Goal: Information Seeking & Learning: Learn about a topic

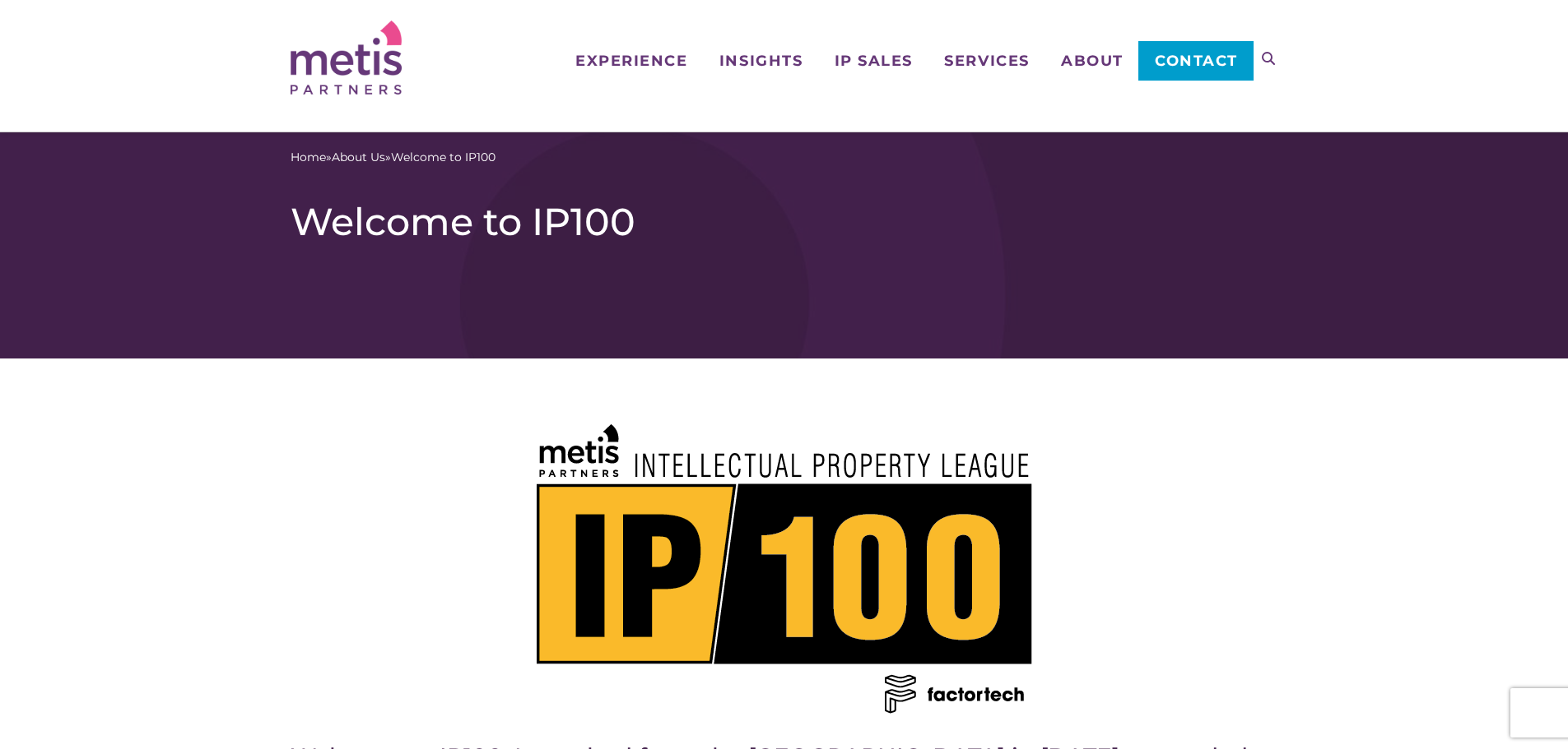
click at [1272, 57] on icon at bounding box center [1268, 58] width 13 height 13
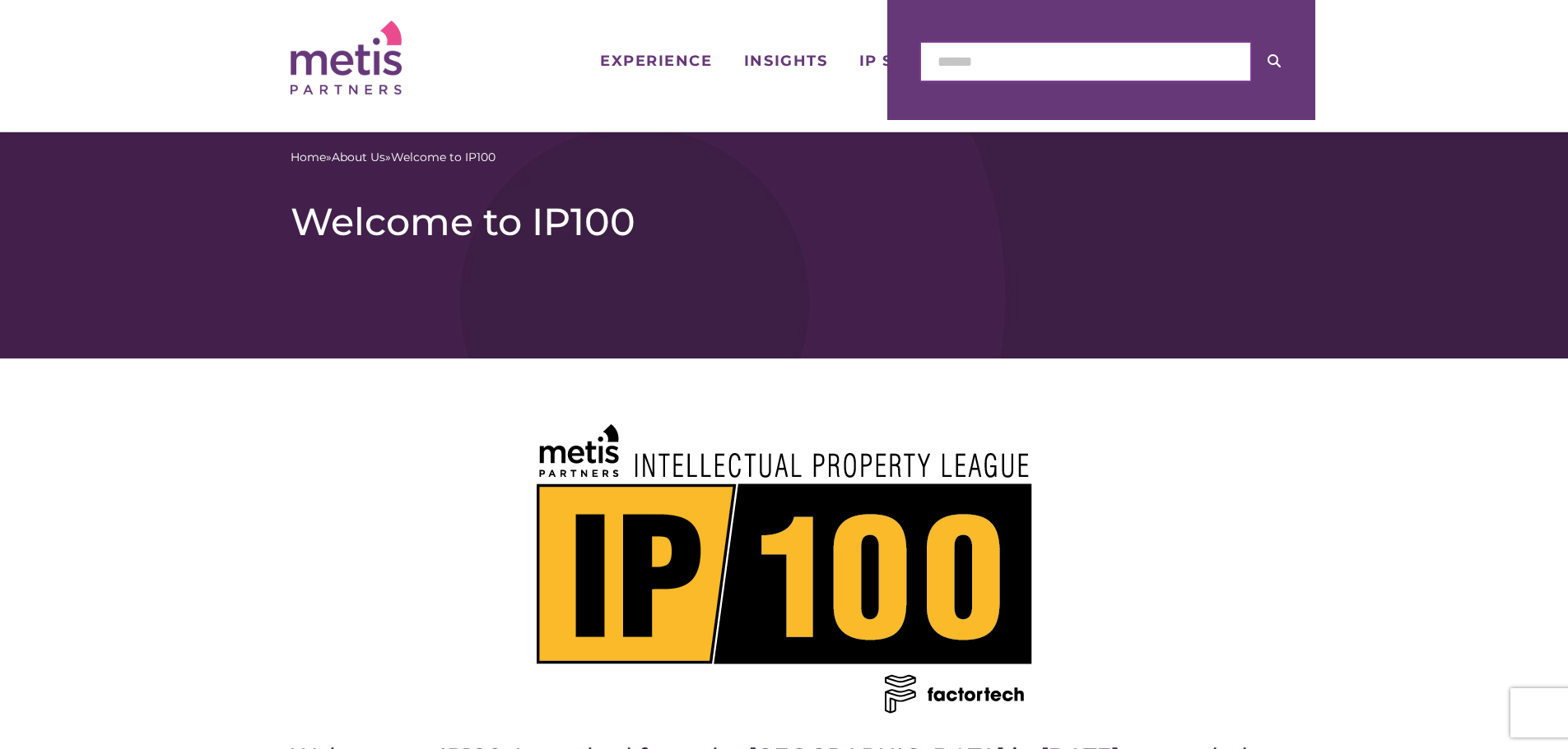
click at [1004, 61] on input "text" at bounding box center [1085, 62] width 331 height 39
type input "*******"
click at [1272, 61] on icon at bounding box center [1274, 61] width 13 height 13
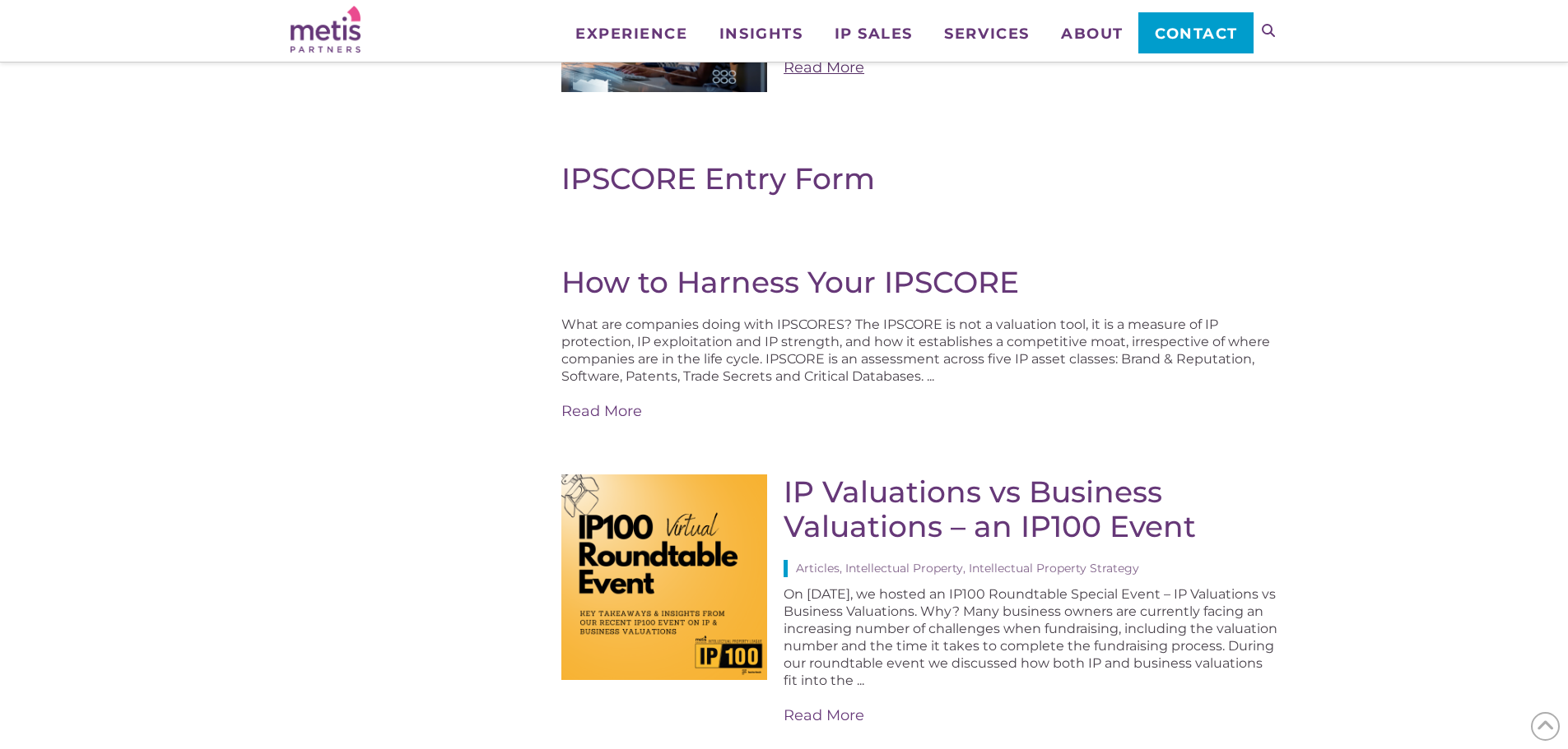
scroll to position [411, 0]
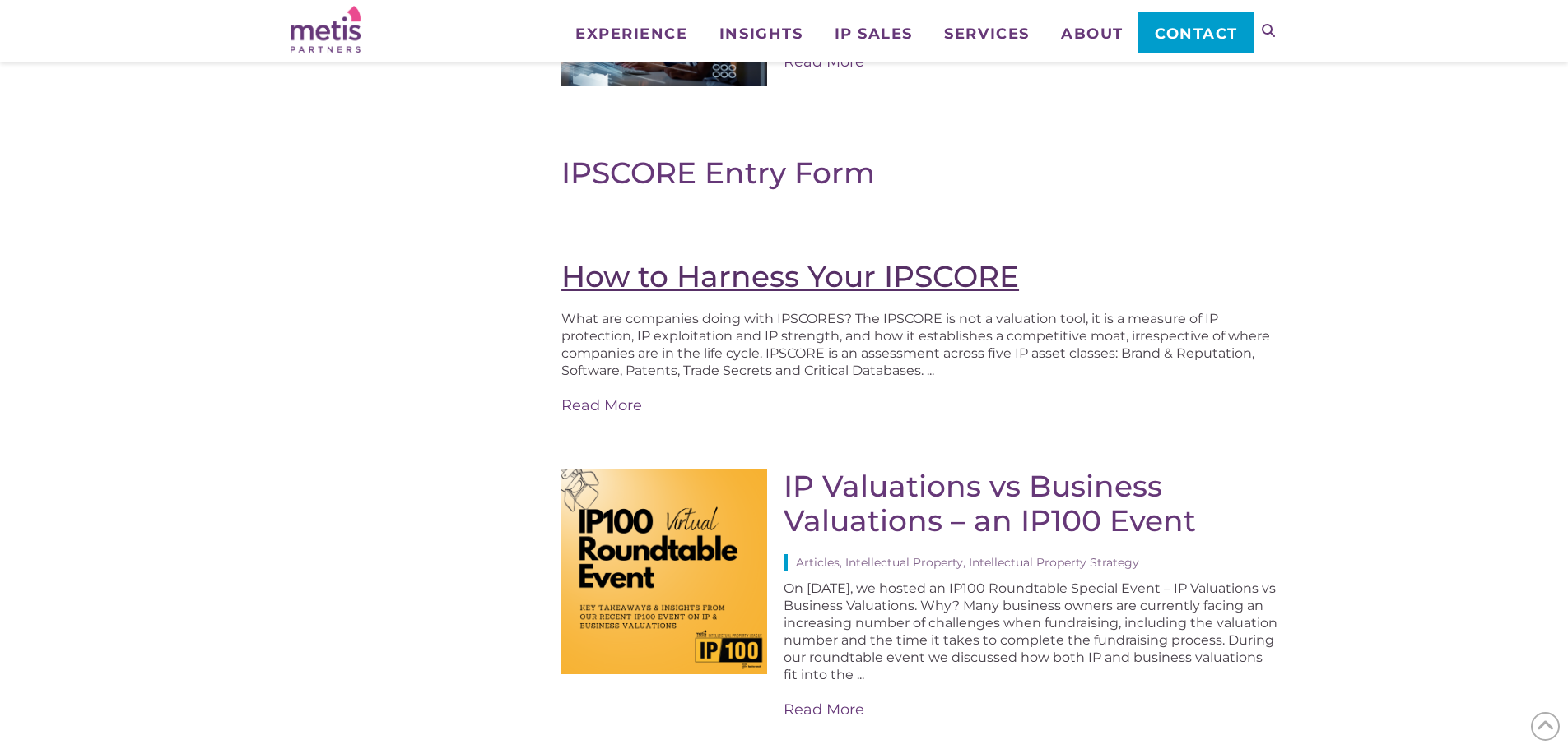
click at [818, 289] on link "How to Harness Your IPSCORE" at bounding box center [790, 276] width 458 height 36
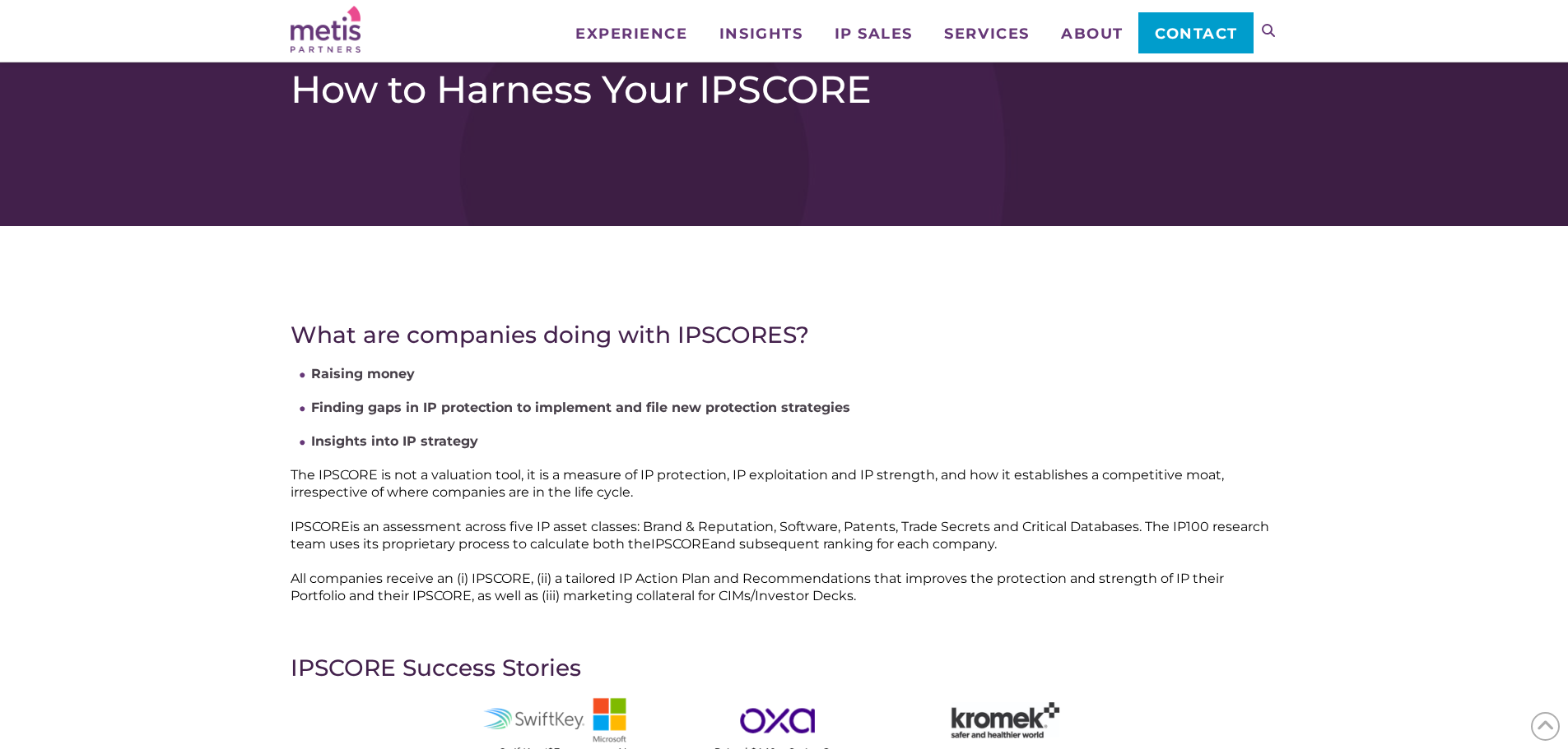
scroll to position [83, 0]
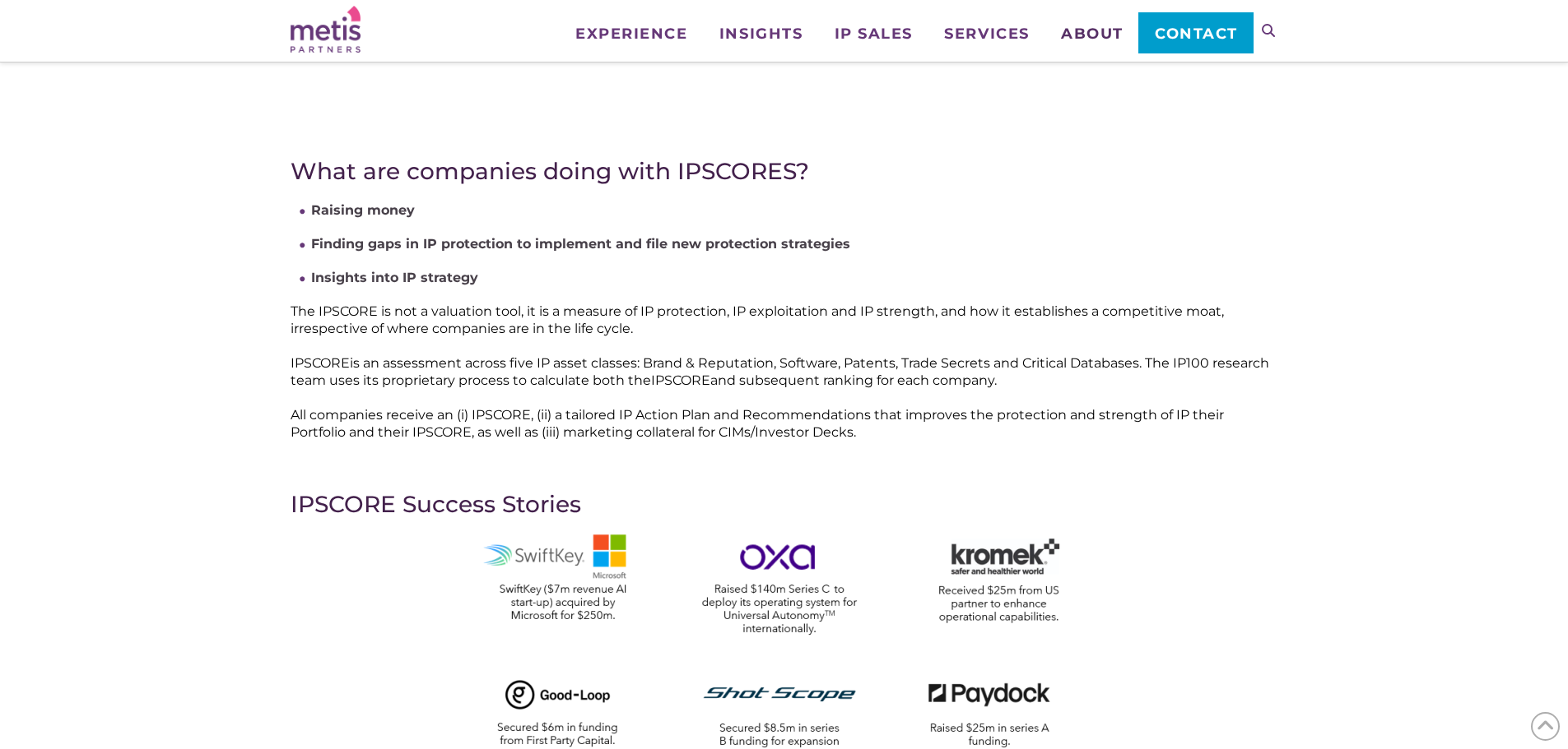
scroll to position [193, 0]
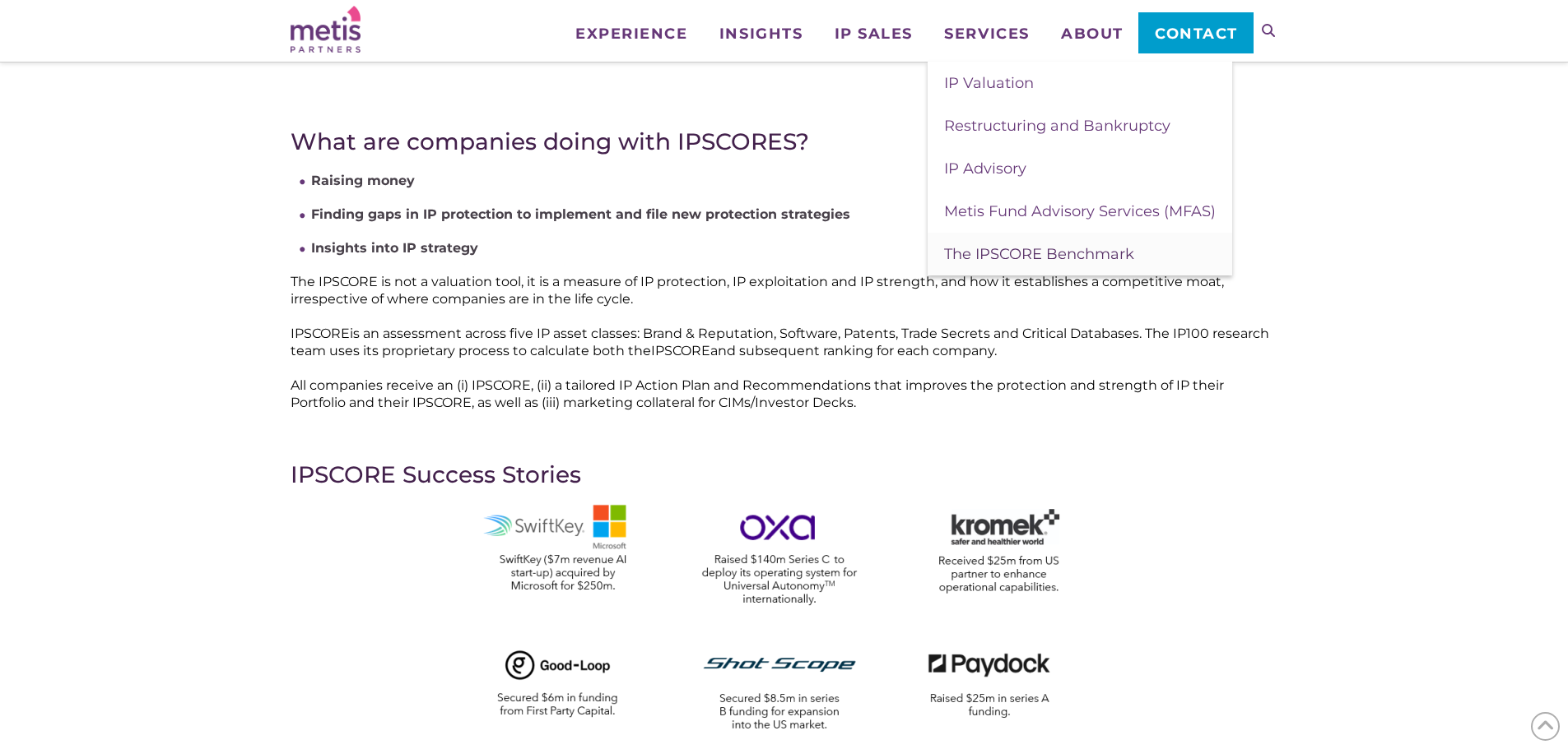
click at [1029, 262] on span "The IPSCORE Benchmark" at bounding box center [1039, 254] width 190 height 18
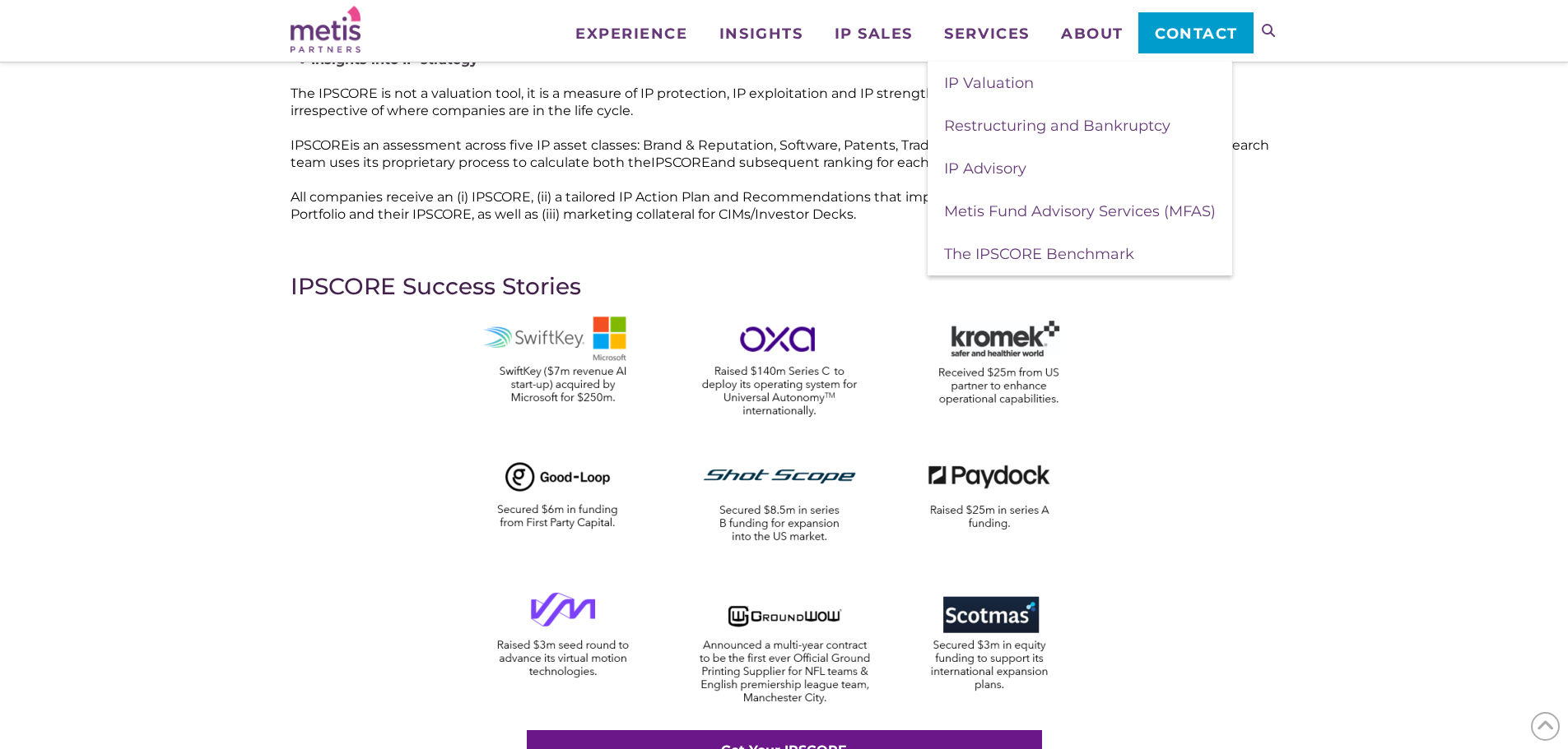
scroll to position [605, 0]
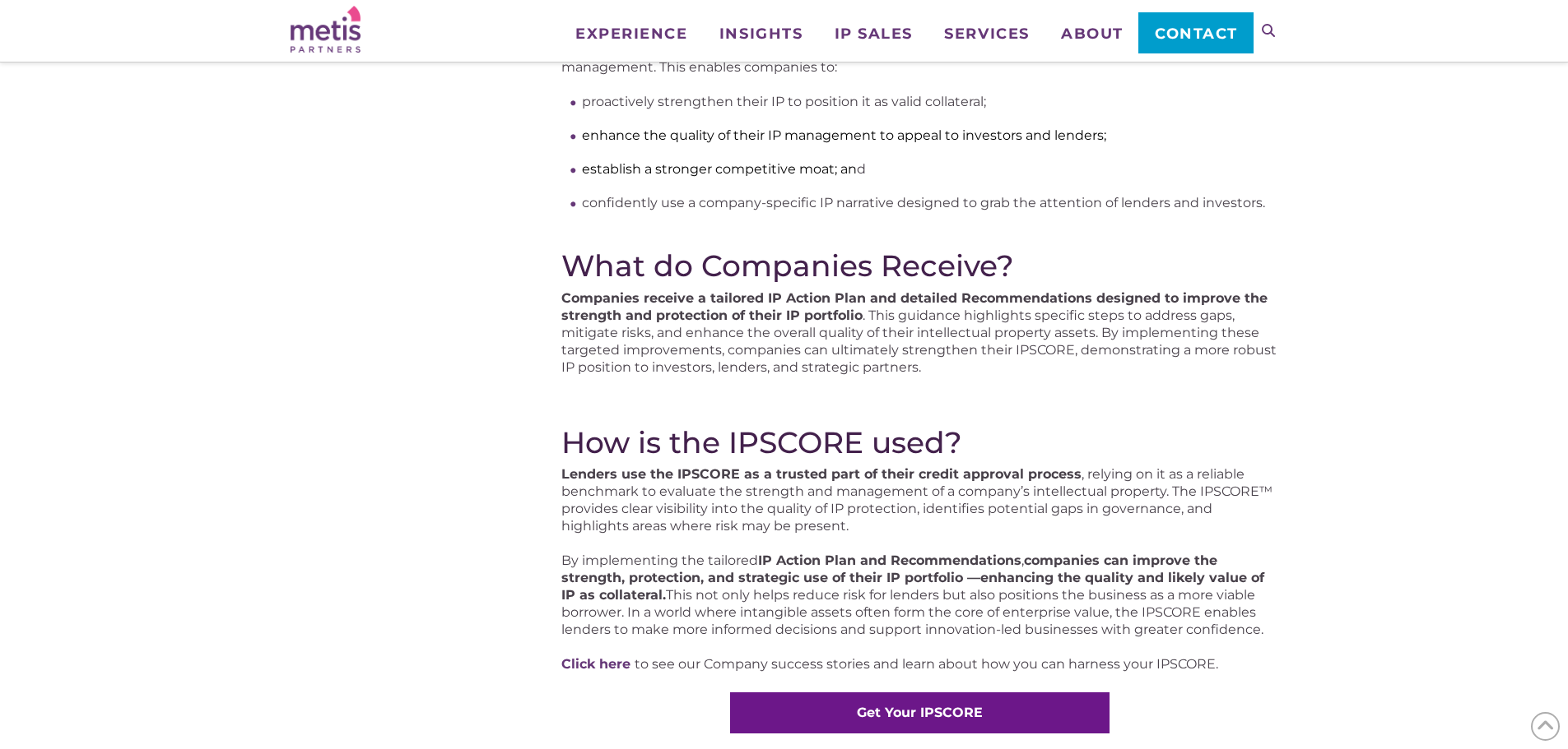
scroll to position [823, 0]
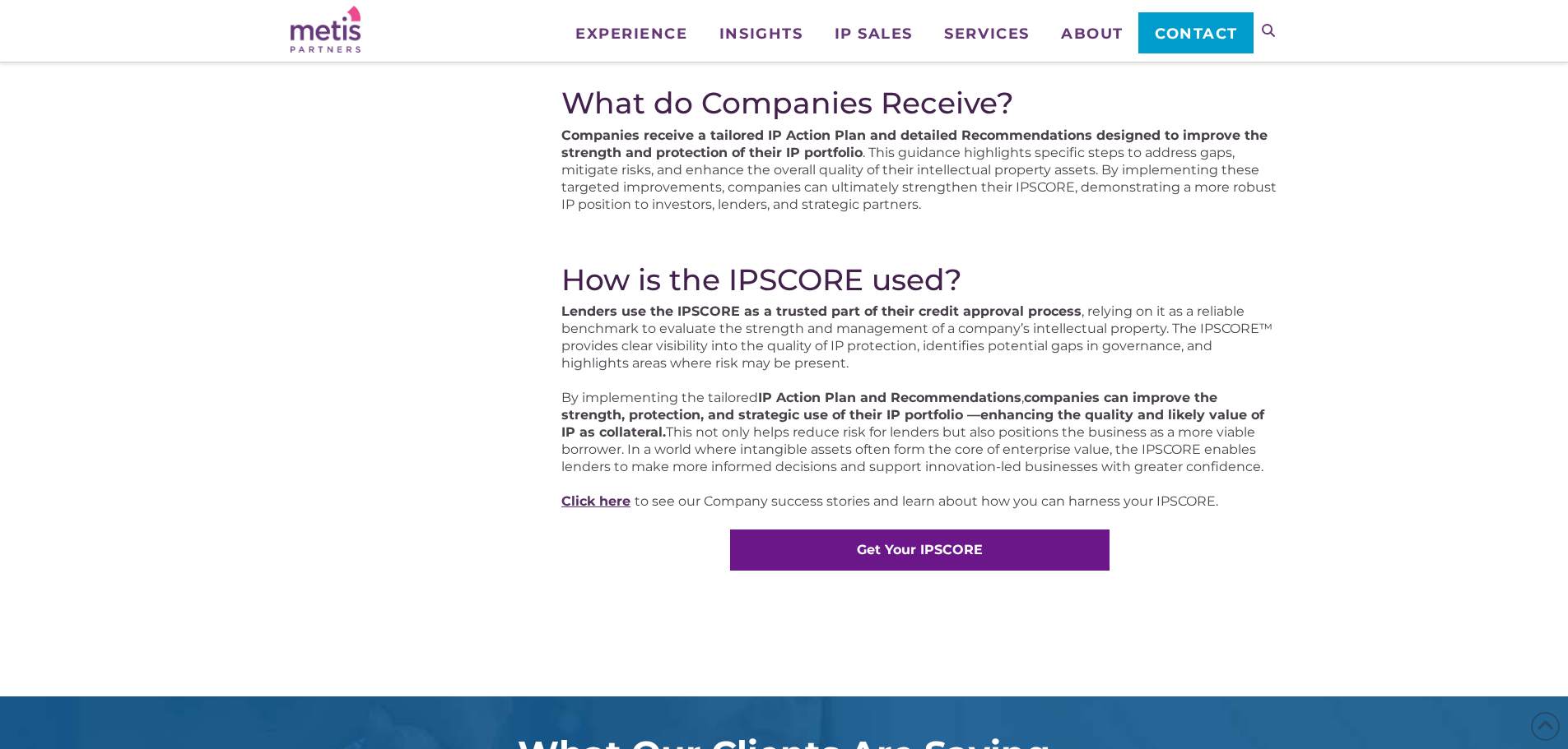
click at [600, 503] on link "Click here" at bounding box center [595, 501] width 69 height 15
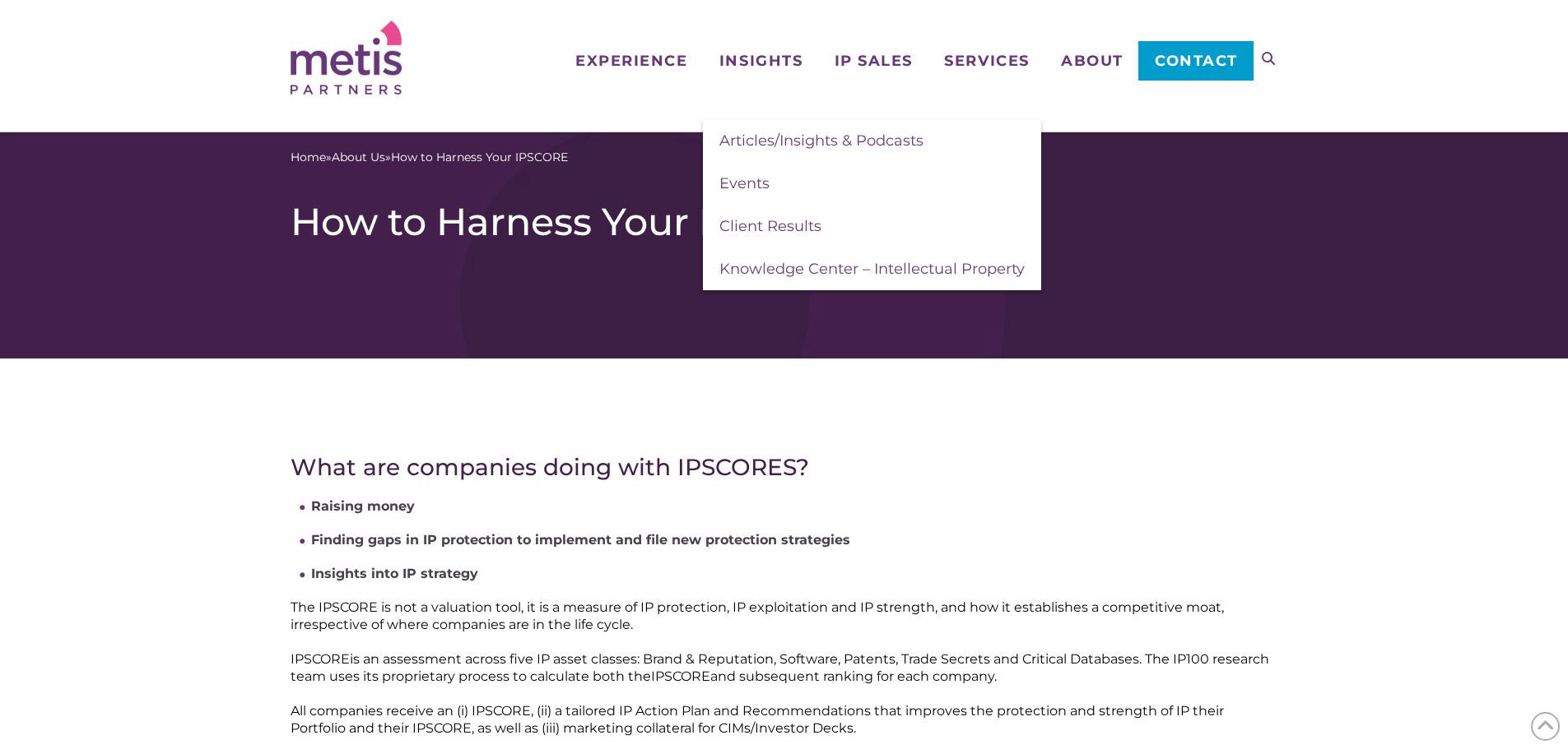
click at [507, 332] on div "Home » About Us » How to Harness Your IPSCORE How to Harness Your IPSCORE" at bounding box center [784, 246] width 1568 height 226
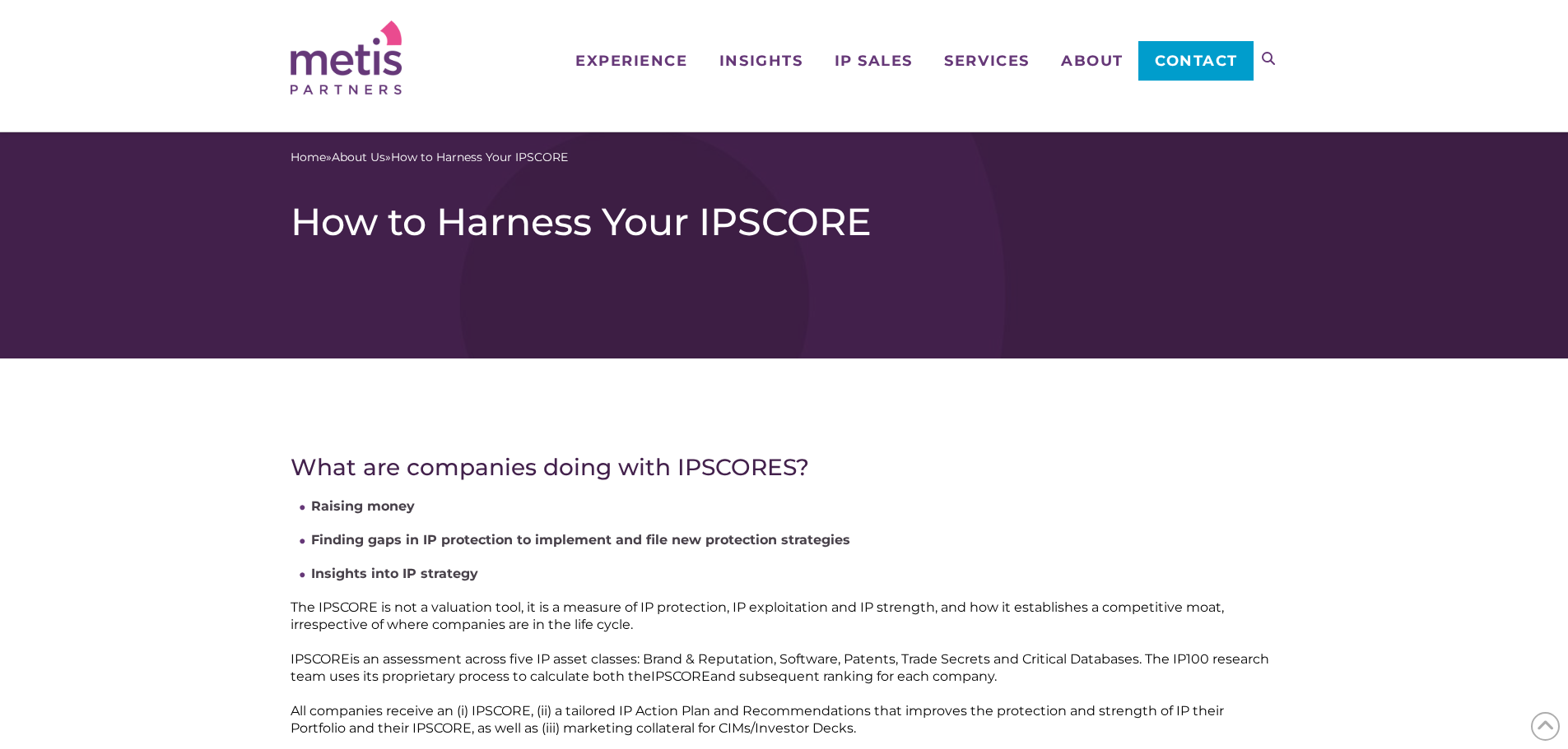
click at [449, 153] on span "How to Harness Your IPSCORE" at bounding box center [479, 157] width 177 height 17
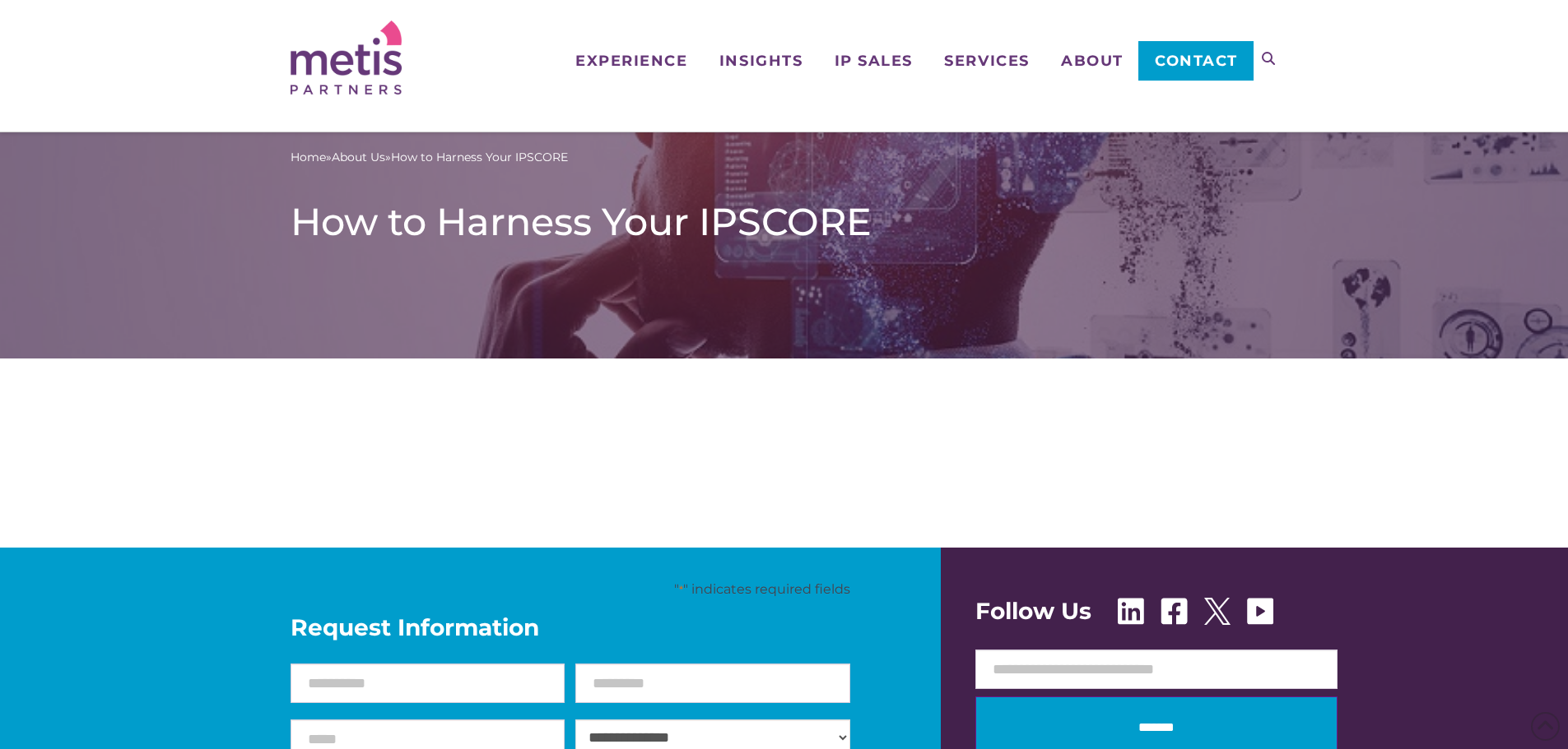
click at [872, 317] on div "Home » About Us » How to Harness Your IPSCORE How to Harness Your IPSCORE" at bounding box center [784, 246] width 1568 height 226
click at [1266, 58] on icon at bounding box center [1268, 58] width 13 height 13
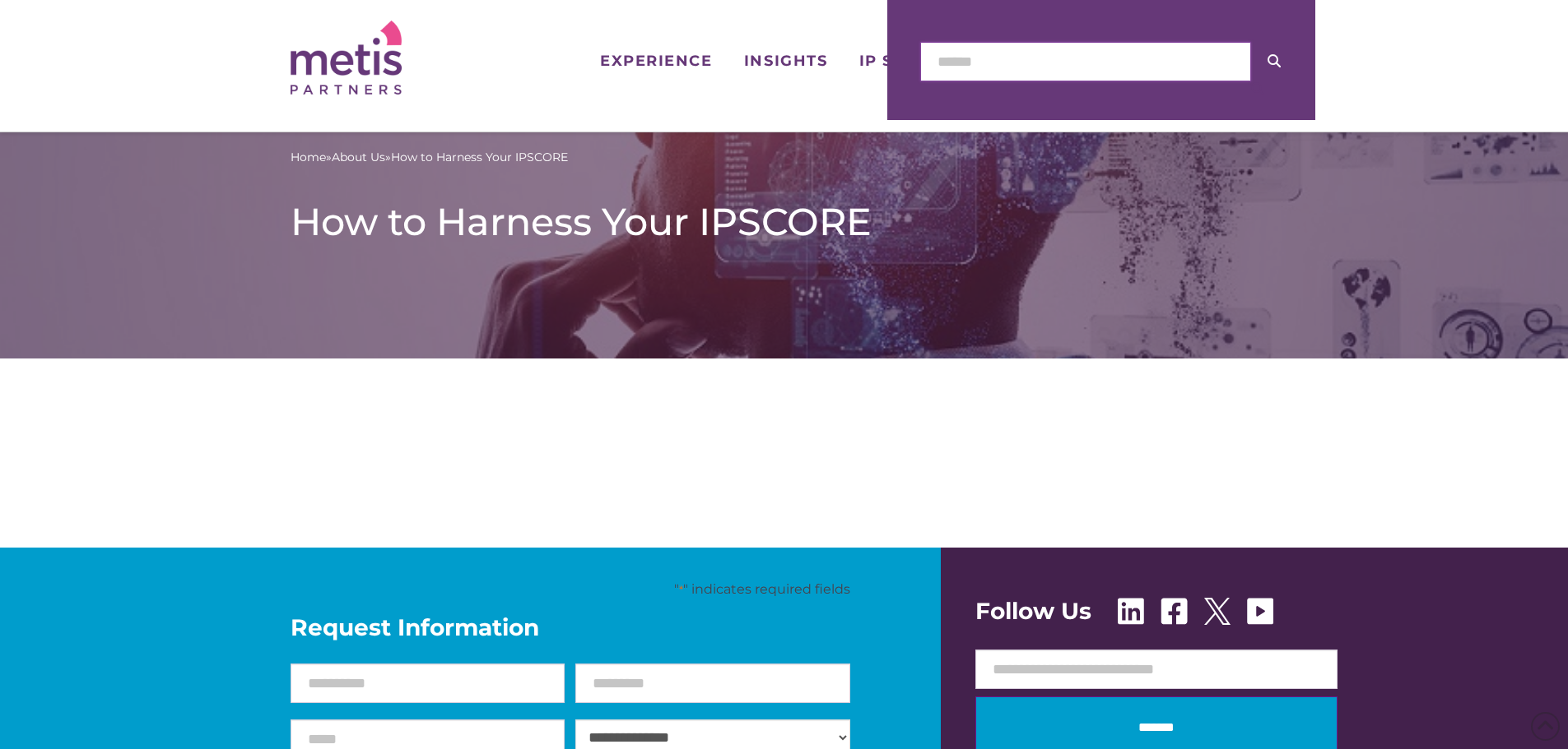
click at [1137, 74] on input "text" at bounding box center [1085, 62] width 331 height 39
type input "*******"
click at [1282, 64] on button at bounding box center [1274, 61] width 46 height 39
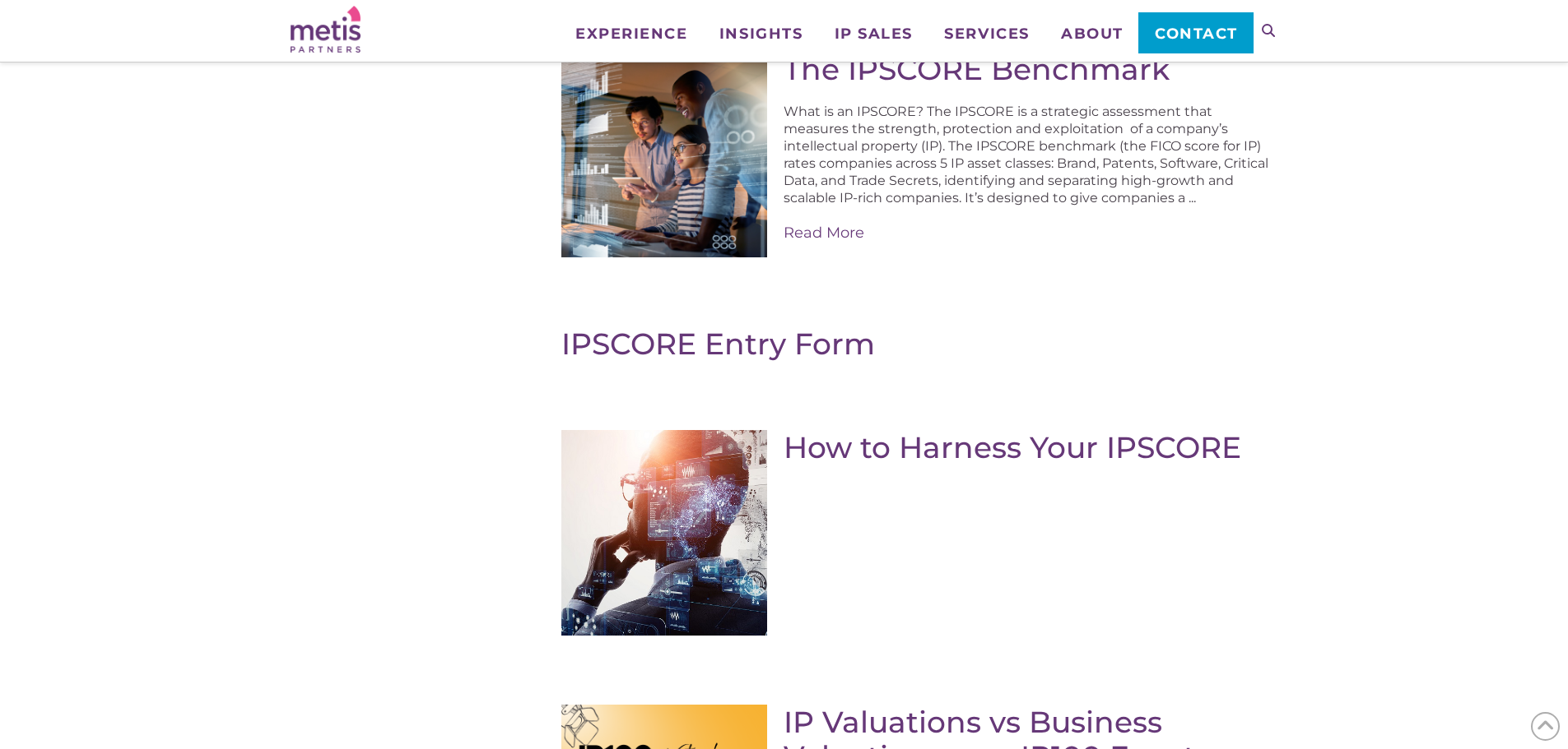
scroll to position [247, 0]
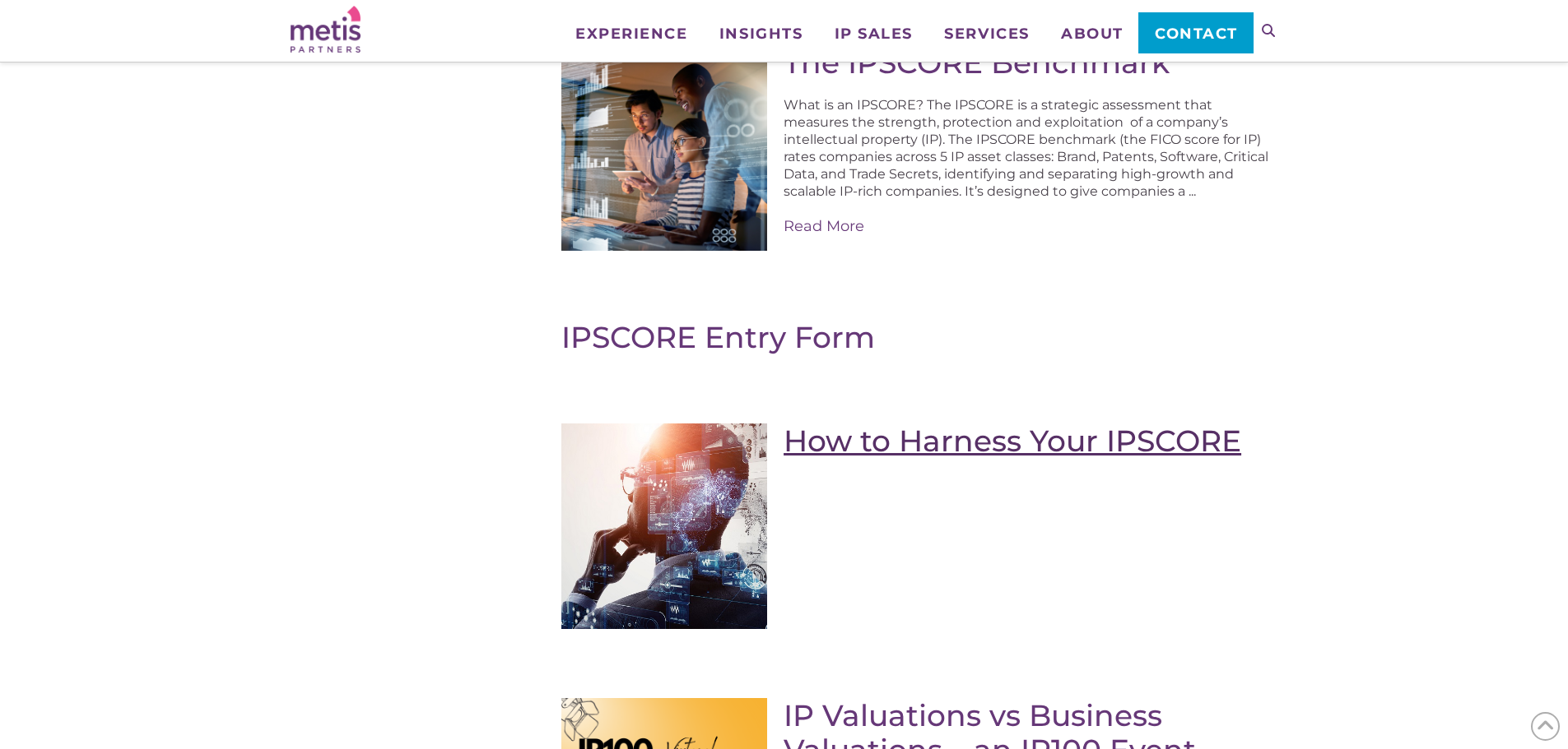
click at [882, 440] on link "How to Harness Your IPSCORE" at bounding box center [1012, 440] width 458 height 36
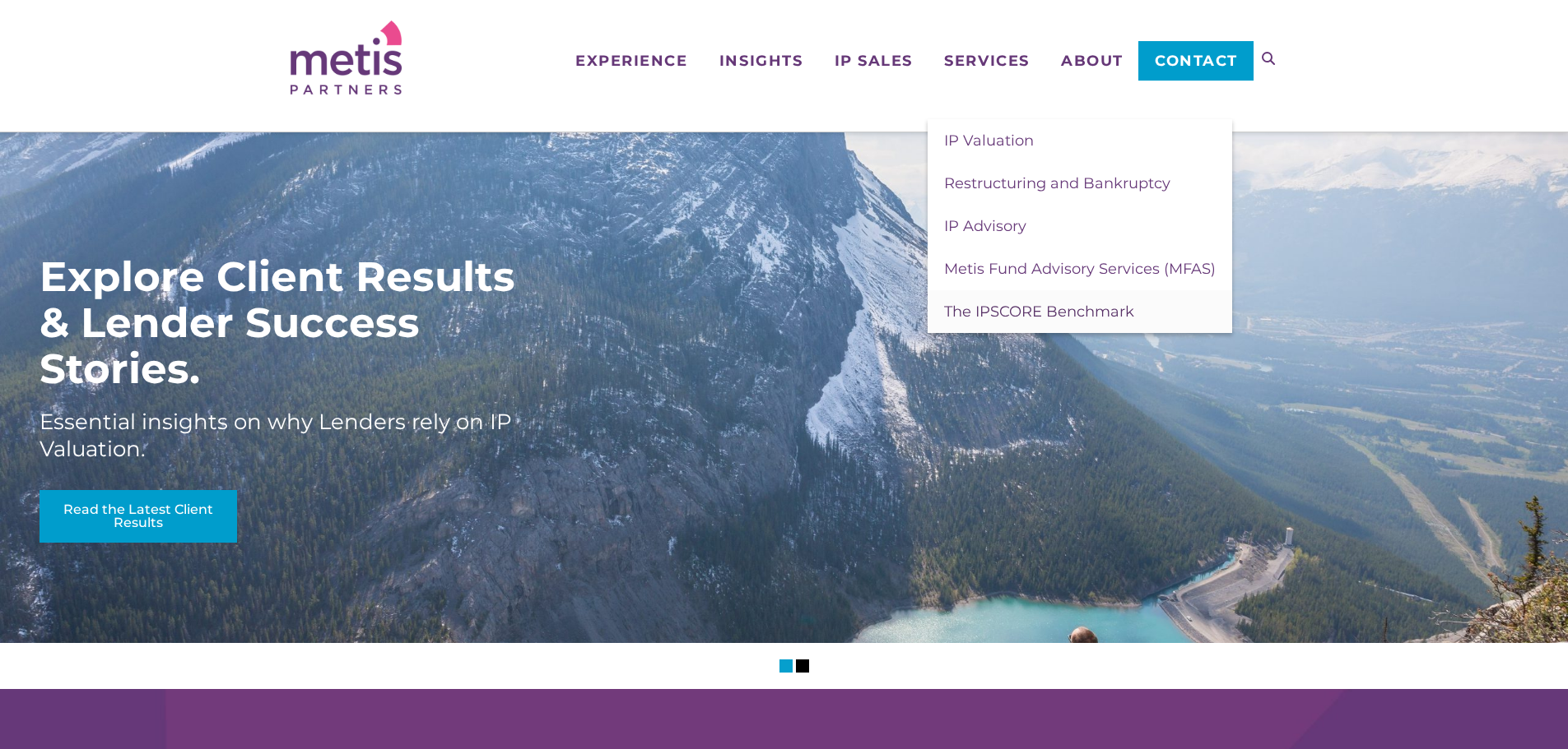
click at [1064, 311] on span "The IPSCORE Benchmark" at bounding box center [1039, 311] width 190 height 18
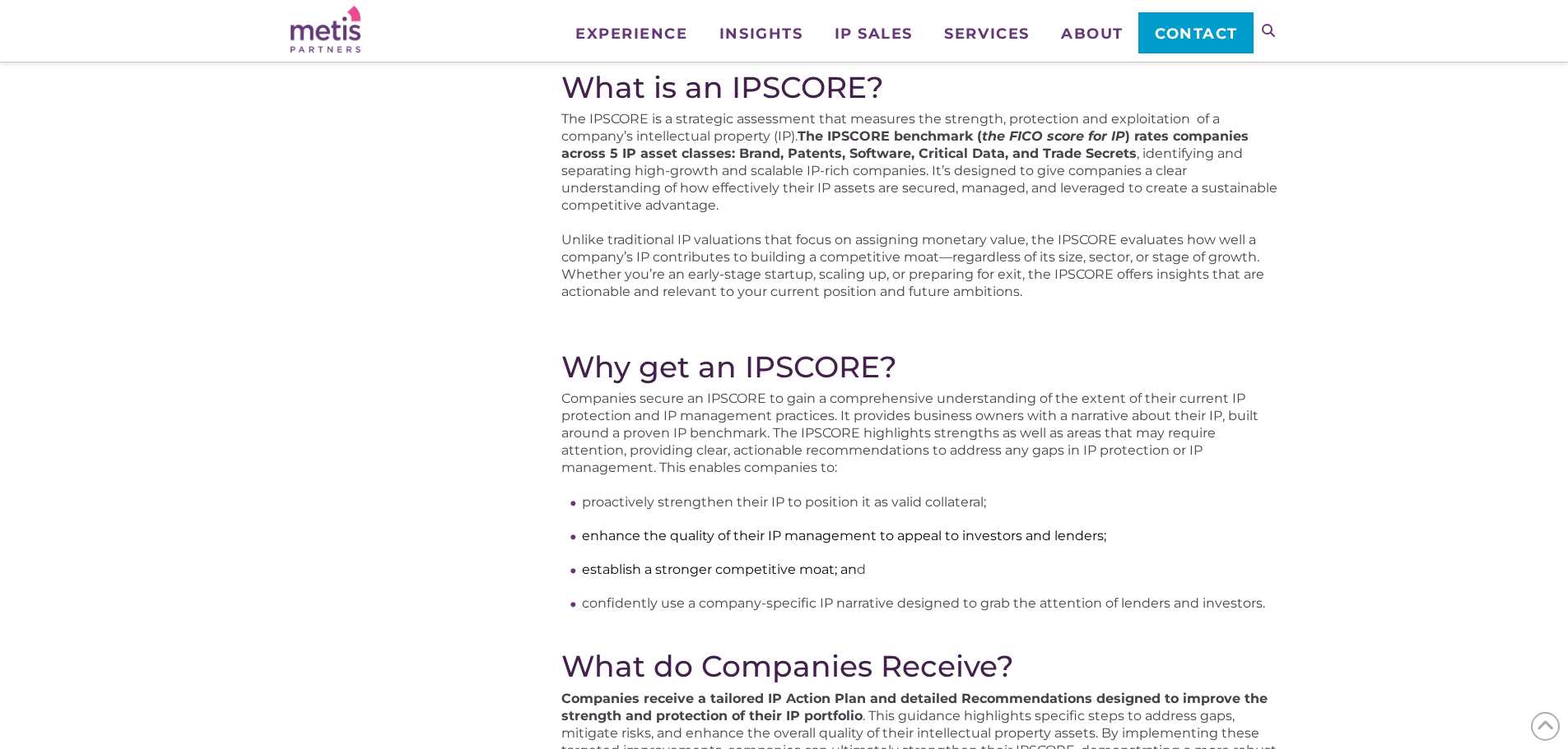
scroll to position [247, 0]
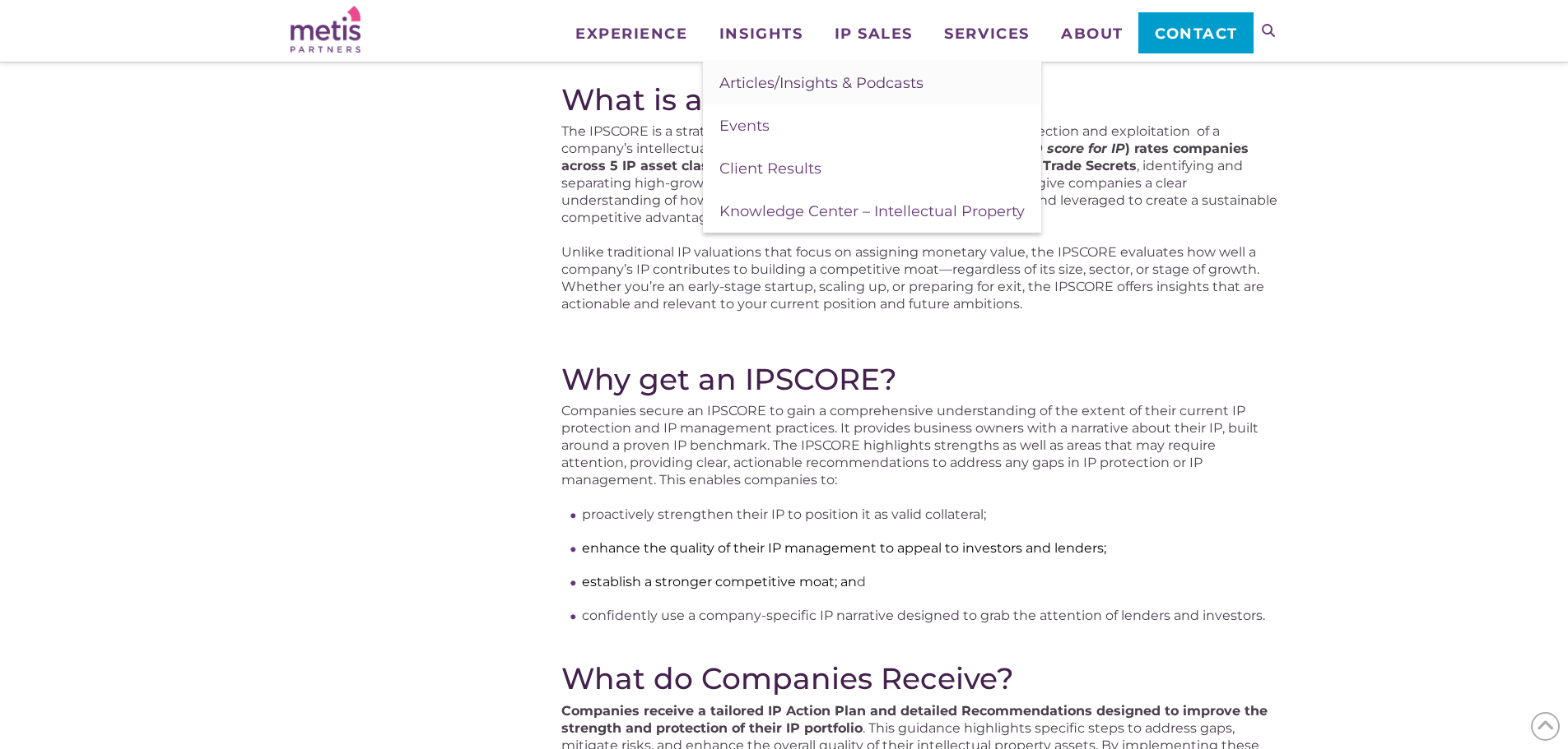
click at [748, 74] on span "Articles/Insights & Podcasts" at bounding box center [820, 83] width 204 height 18
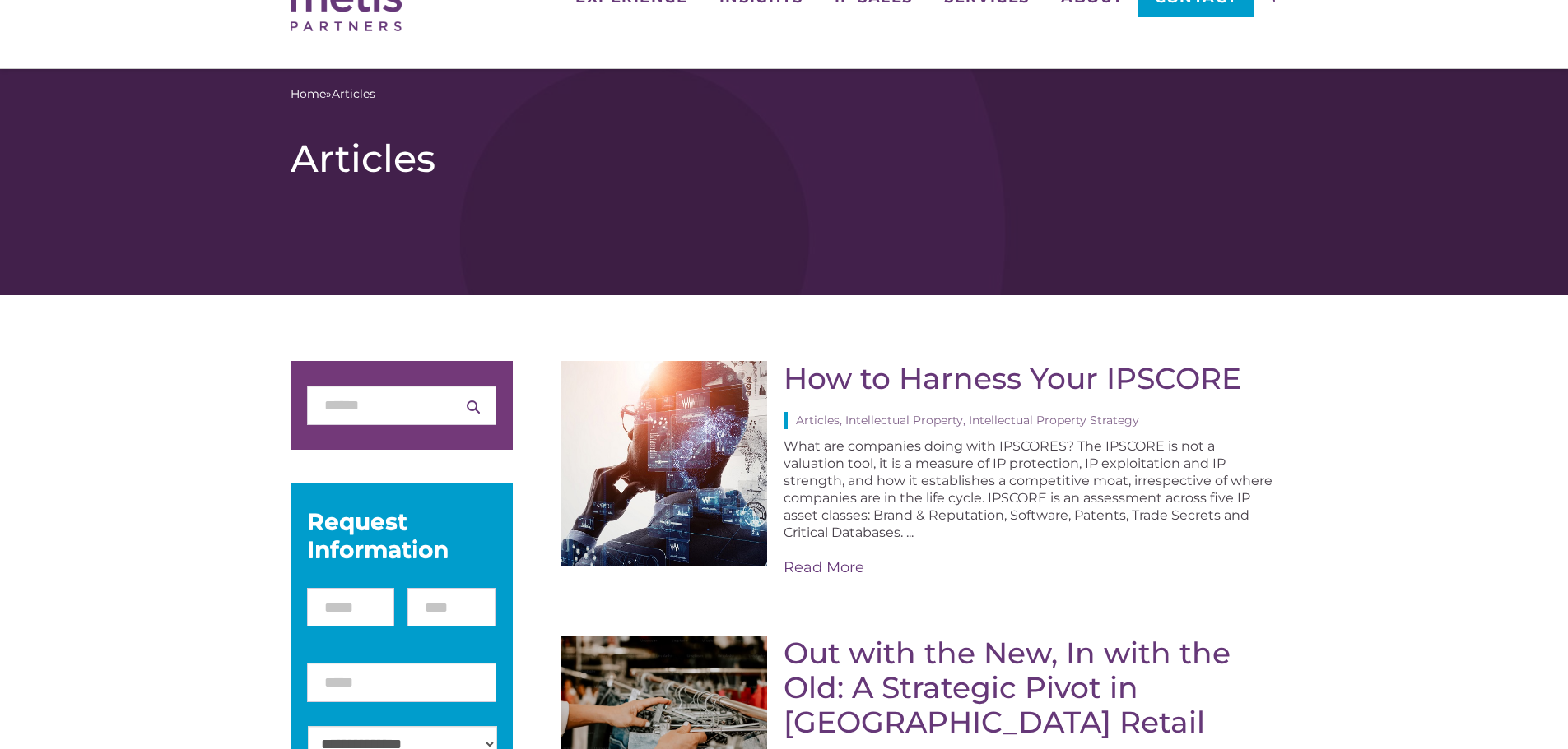
scroll to position [83, 0]
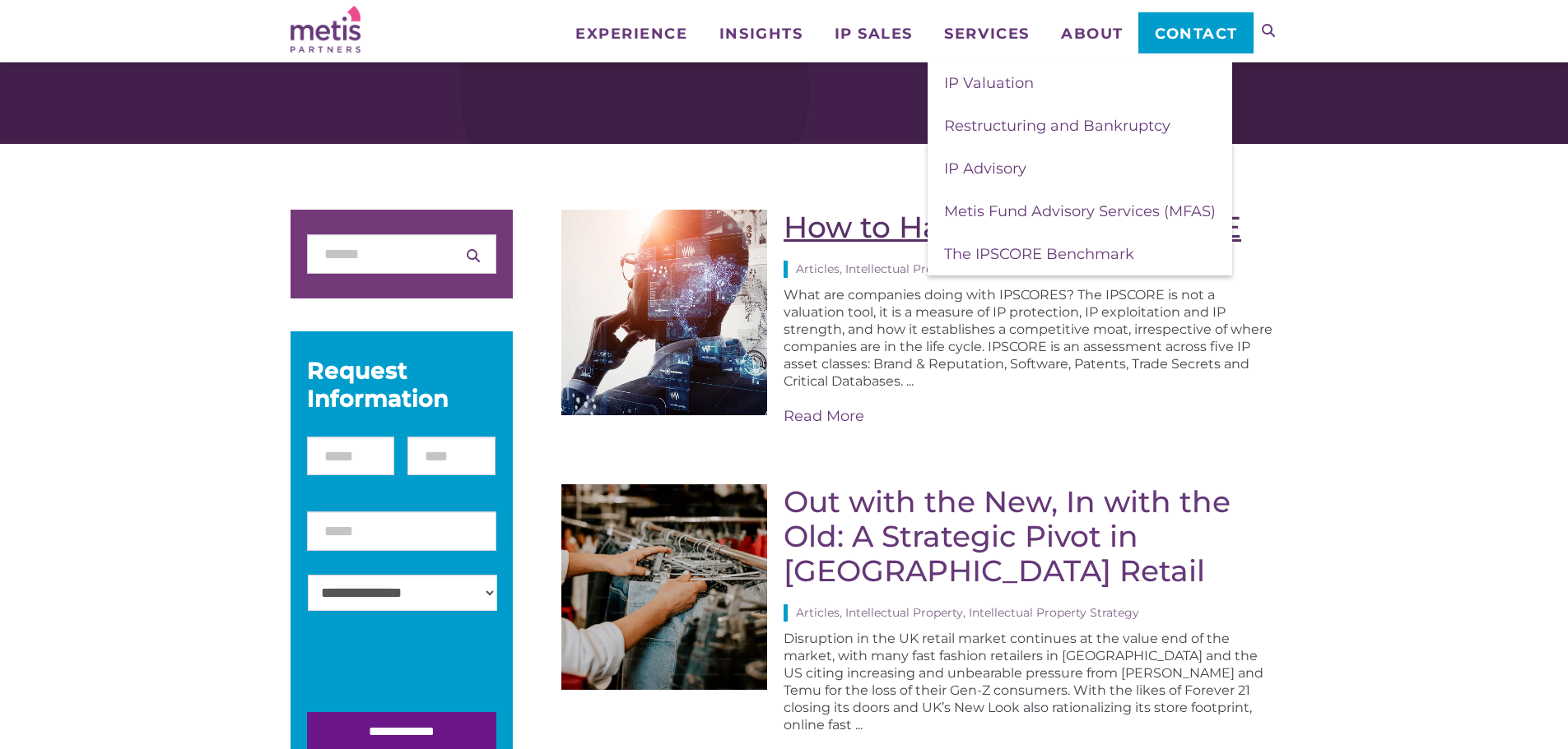
click at [854, 218] on link "How to Harness Your IPSCORE" at bounding box center [1012, 227] width 458 height 36
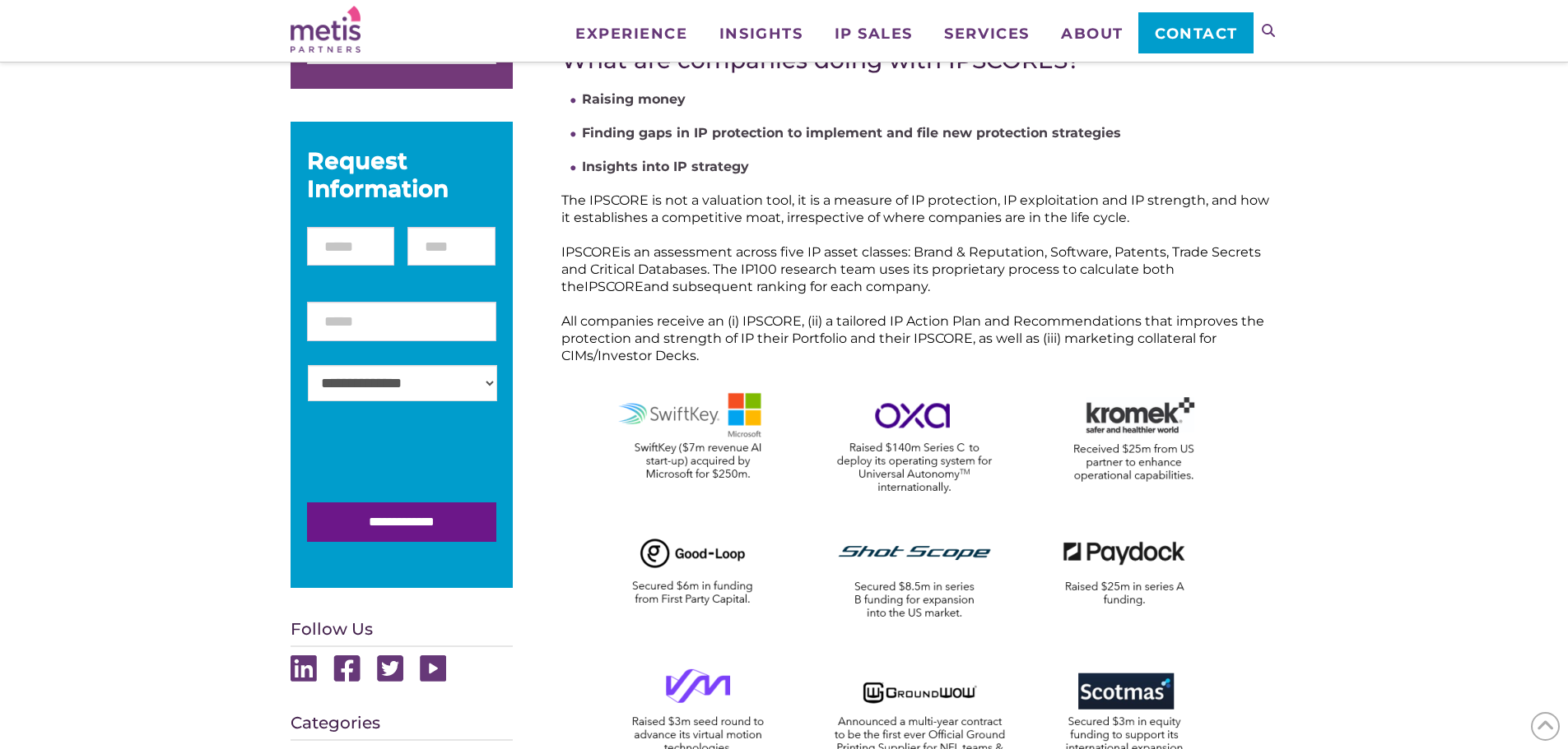
scroll to position [164, 0]
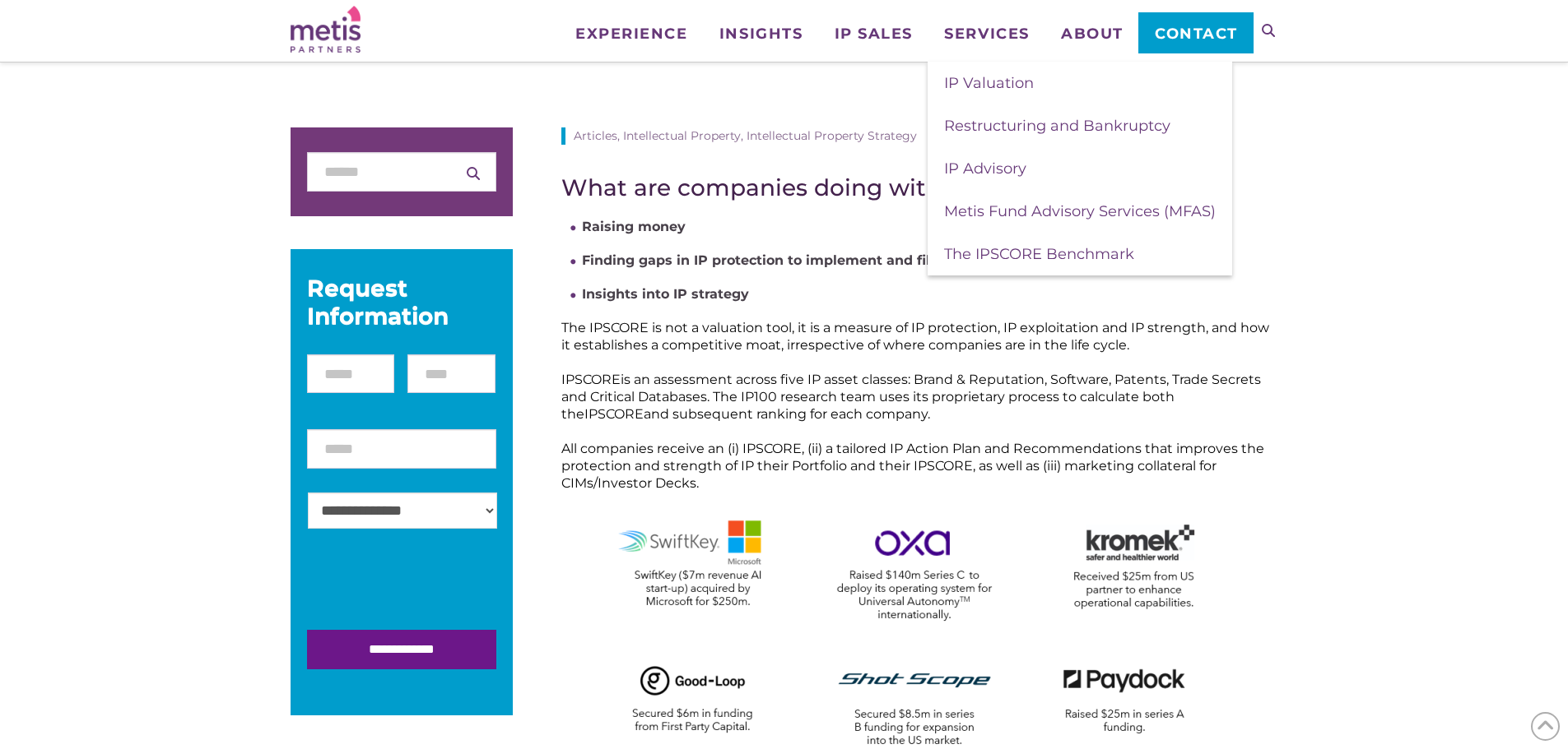
drag, startPoint x: 1043, startPoint y: 260, endPoint x: 757, endPoint y: 225, distance: 288.1
click at [1043, 260] on span "The IPSCORE Benchmark" at bounding box center [1039, 254] width 190 height 18
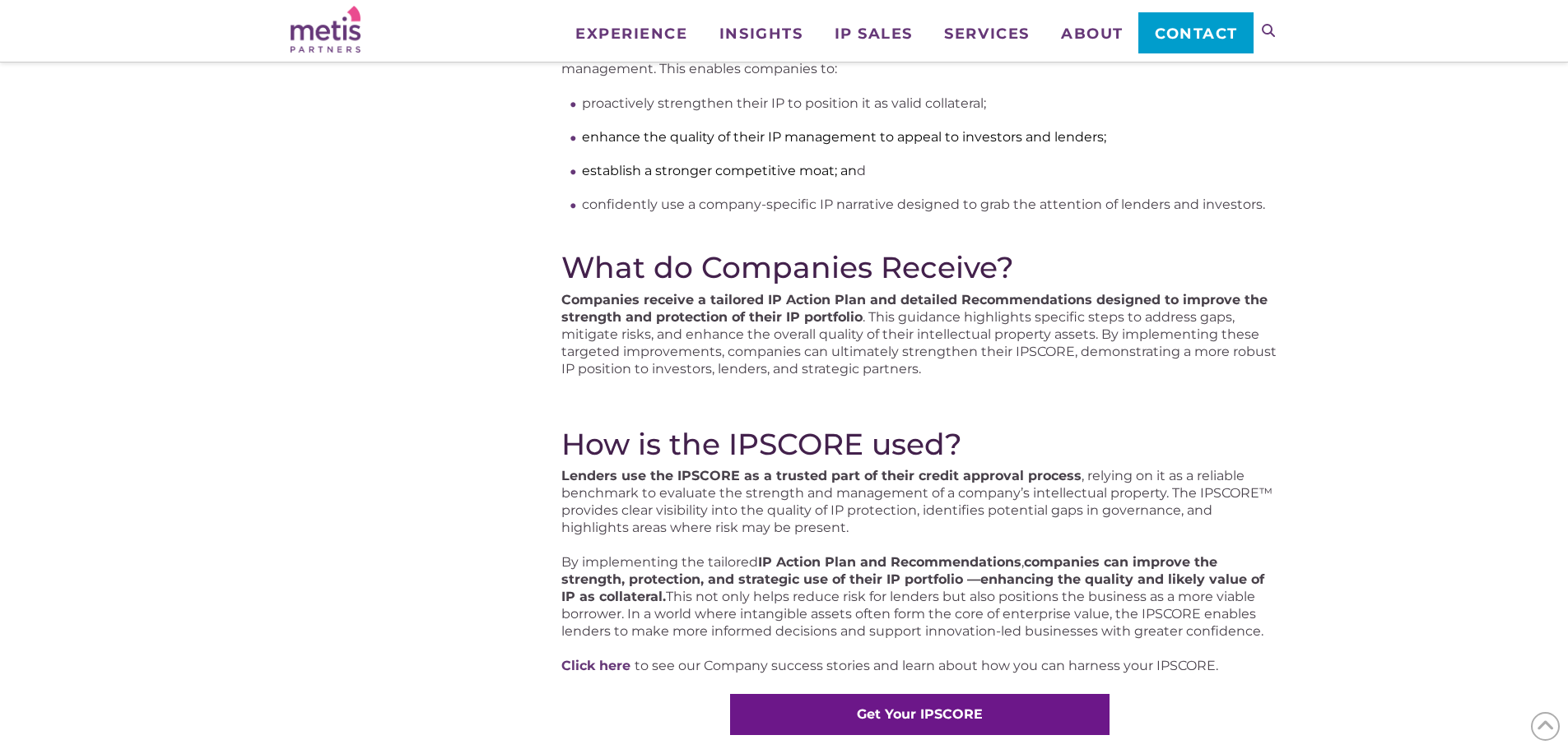
scroll to position [987, 0]
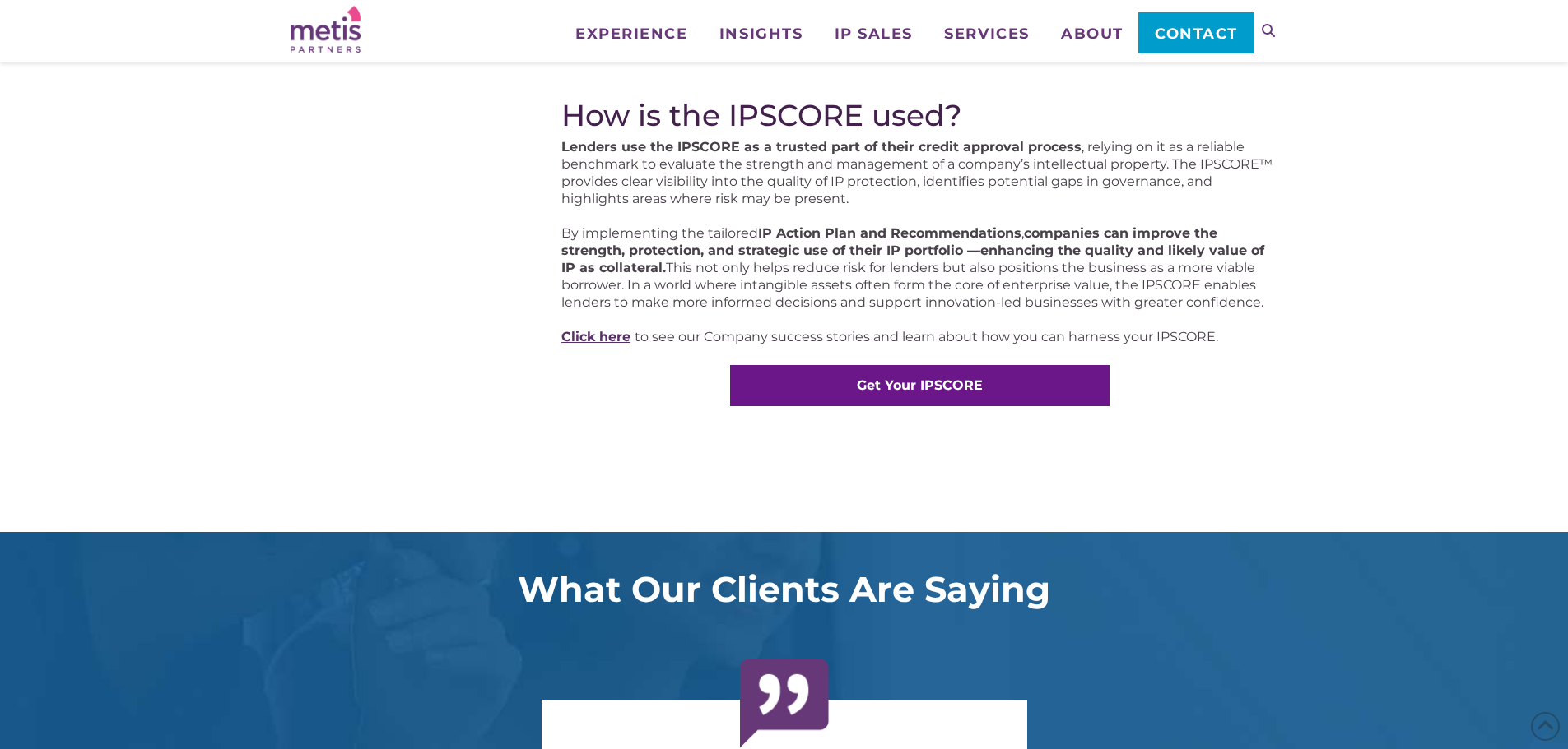
click at [583, 341] on link "Click here" at bounding box center [595, 336] width 69 height 15
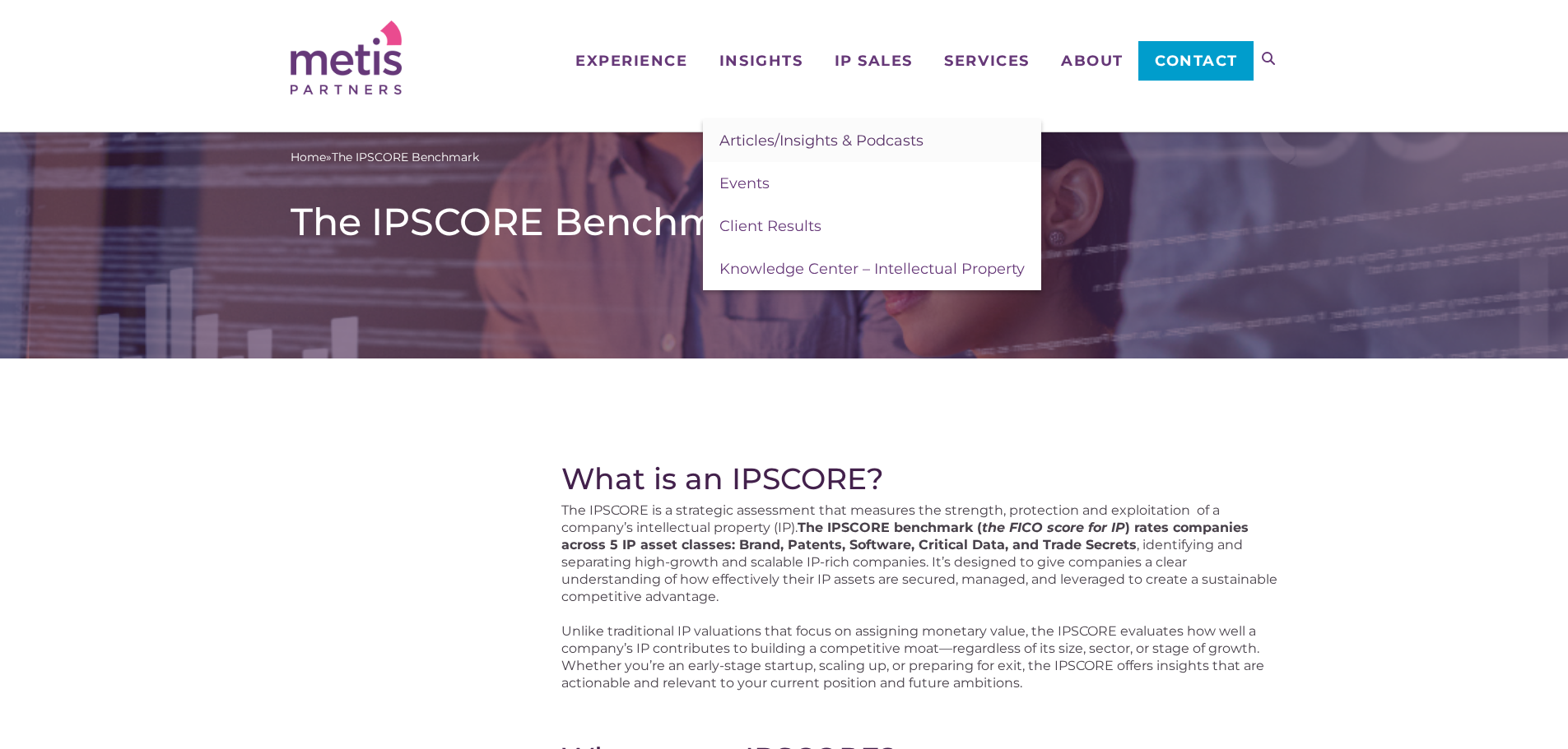
click at [806, 132] on span "Articles/Insights & Podcasts" at bounding box center [820, 141] width 204 height 18
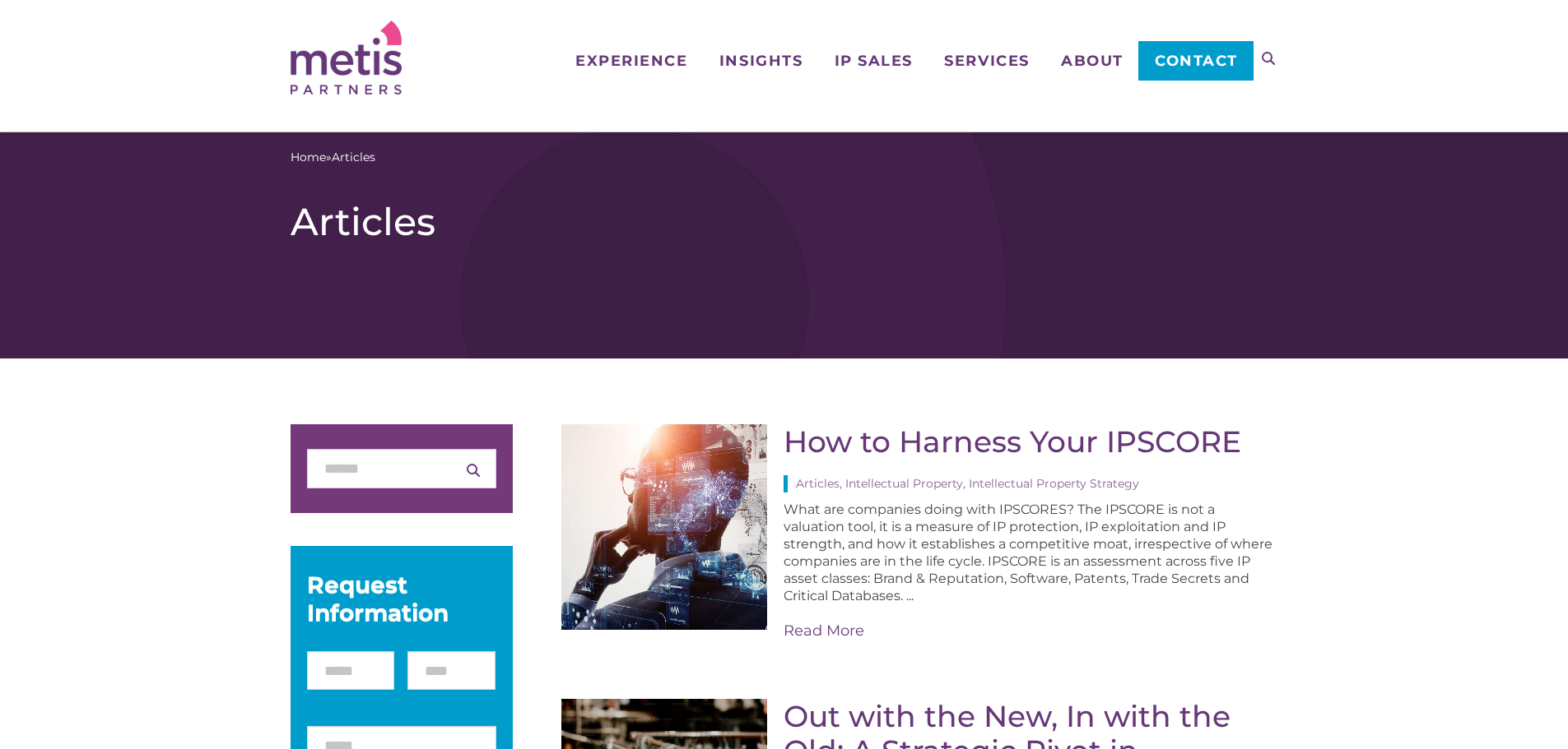
drag, startPoint x: 979, startPoint y: 436, endPoint x: 950, endPoint y: 403, distance: 43.9
click at [979, 436] on link "How to Harness Your IPSCORE" at bounding box center [1012, 441] width 458 height 36
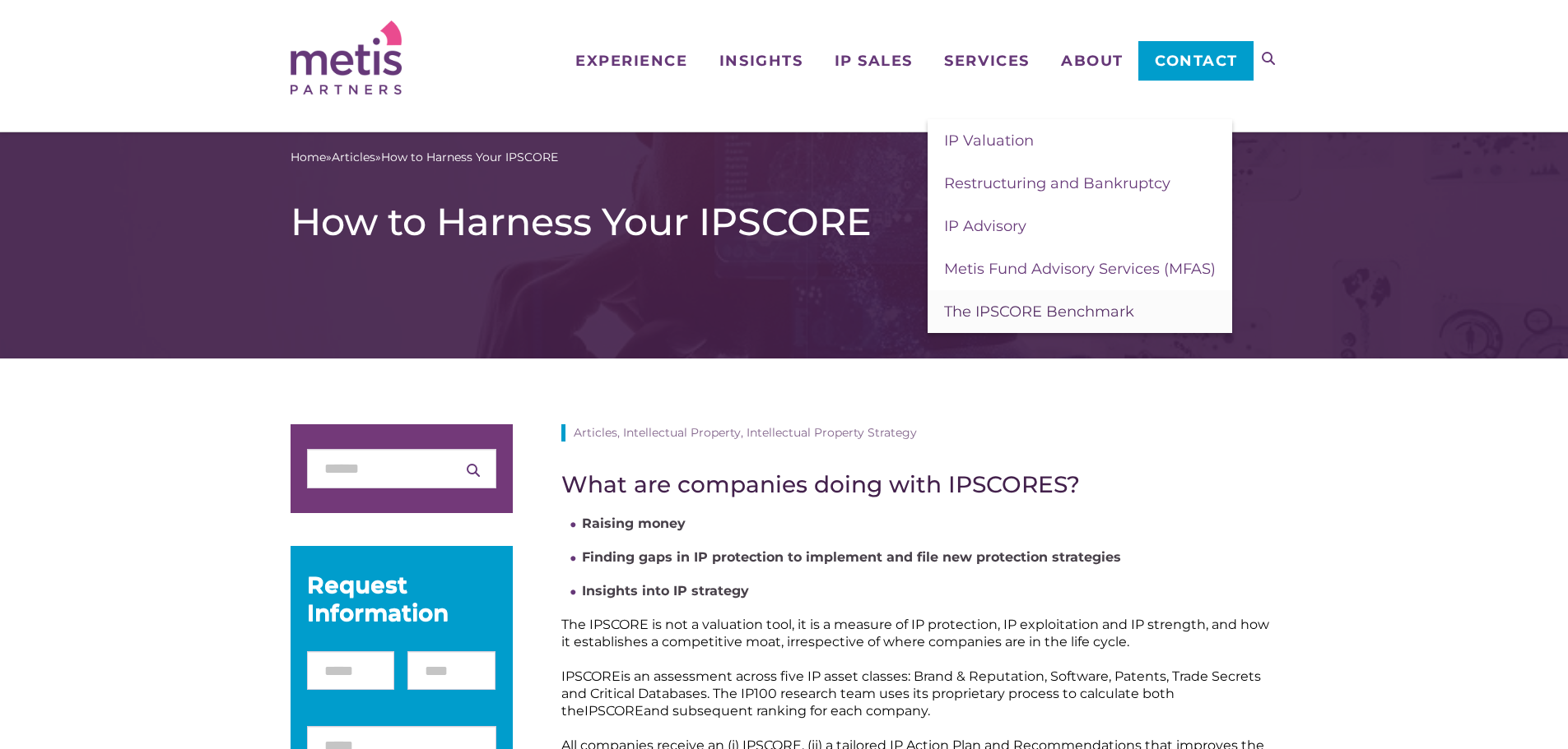
drag, startPoint x: 985, startPoint y: 304, endPoint x: 1108, endPoint y: 292, distance: 123.6
click at [985, 304] on span "The IPSCORE Benchmark" at bounding box center [1039, 311] width 190 height 18
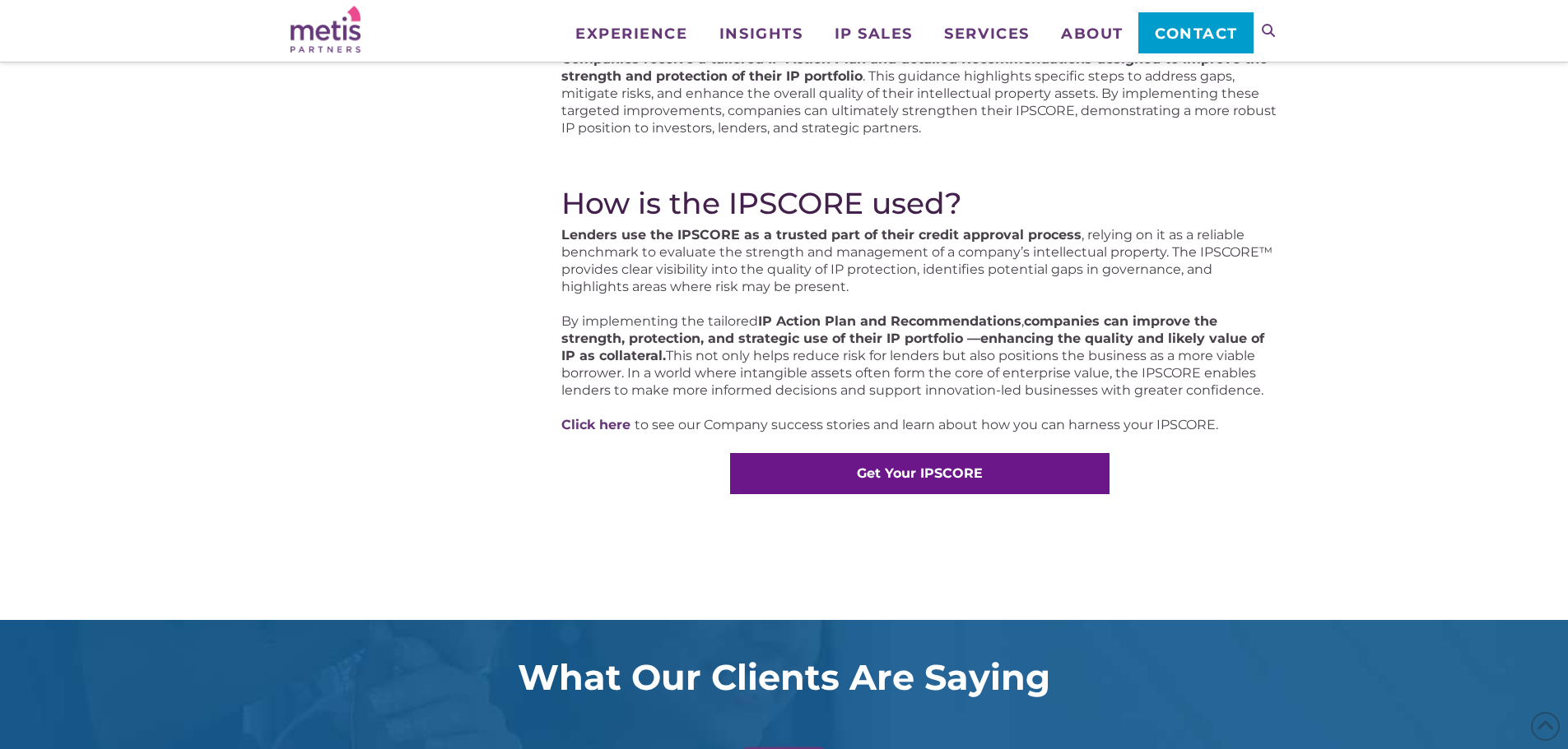
scroll to position [905, 0]
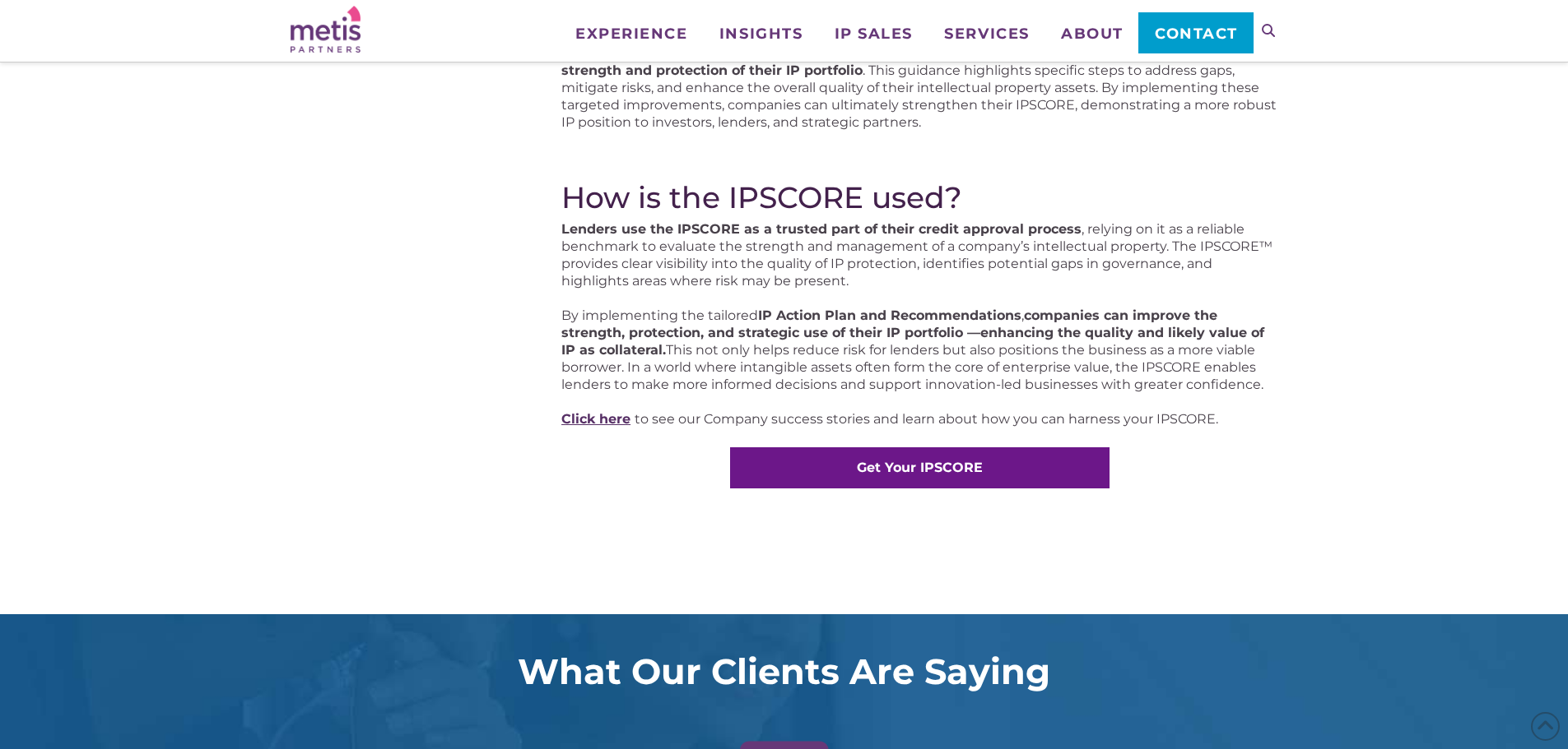
click at [618, 416] on link "Click here" at bounding box center [595, 418] width 69 height 15
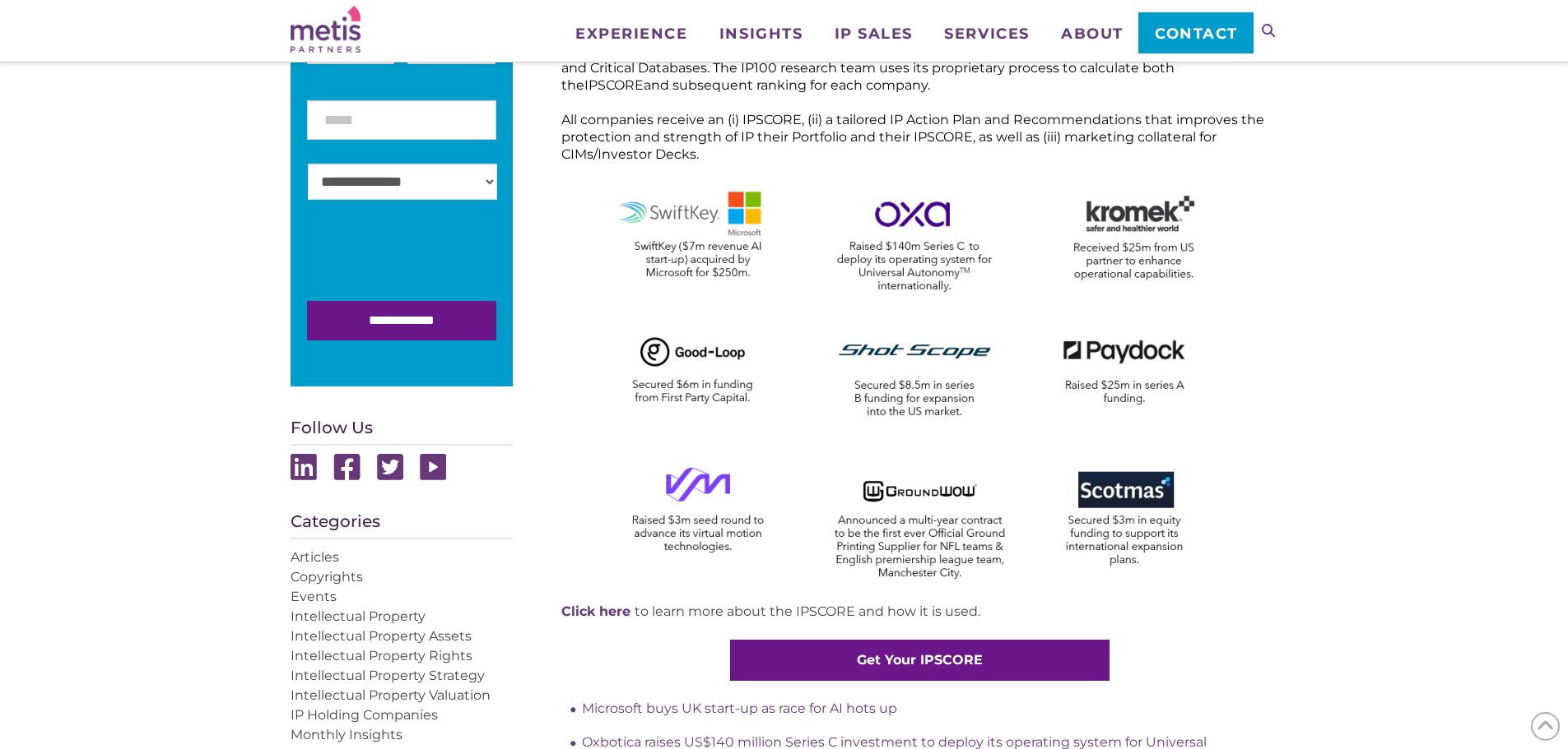
scroll to position [658, 0]
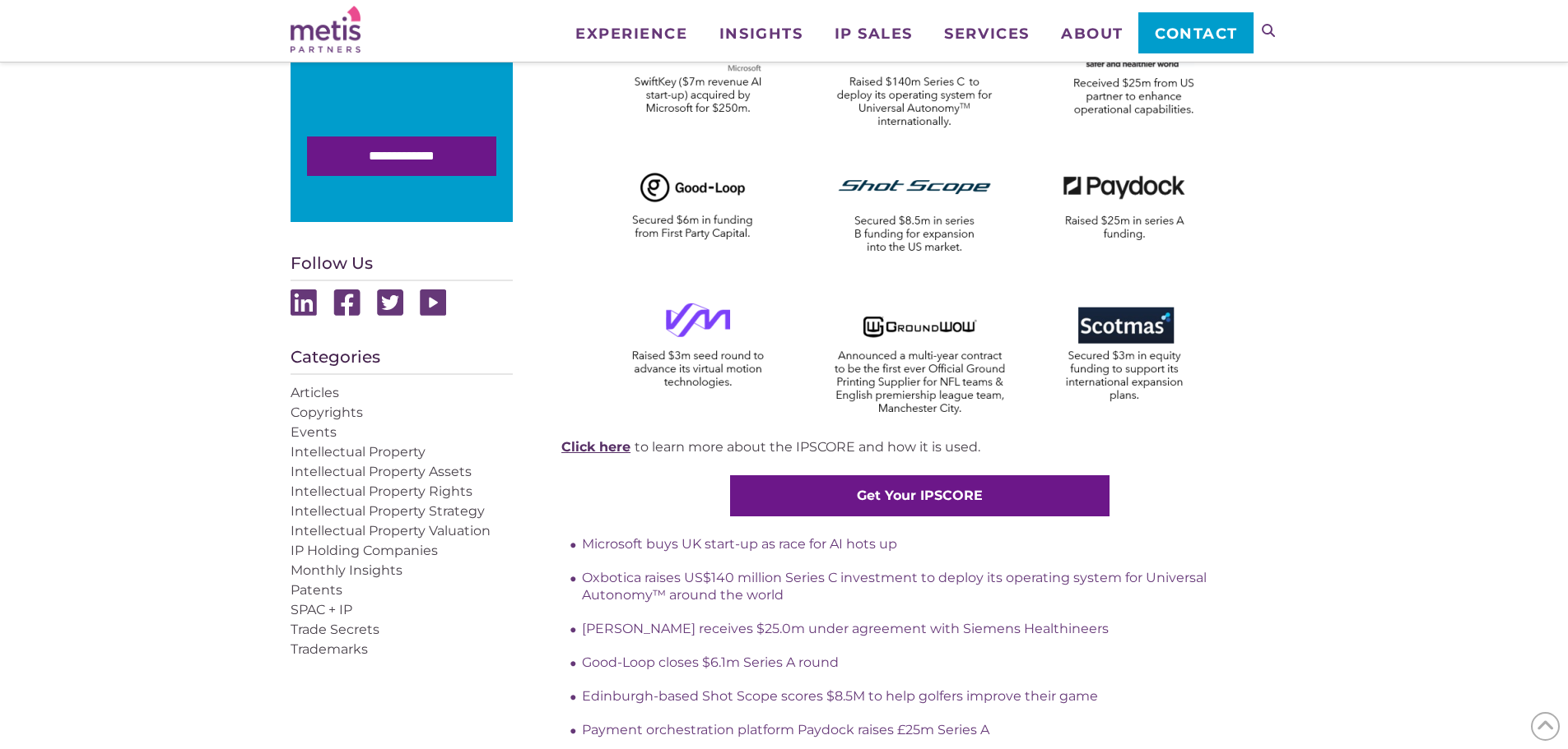
click at [596, 445] on link "Click here" at bounding box center [595, 447] width 69 height 15
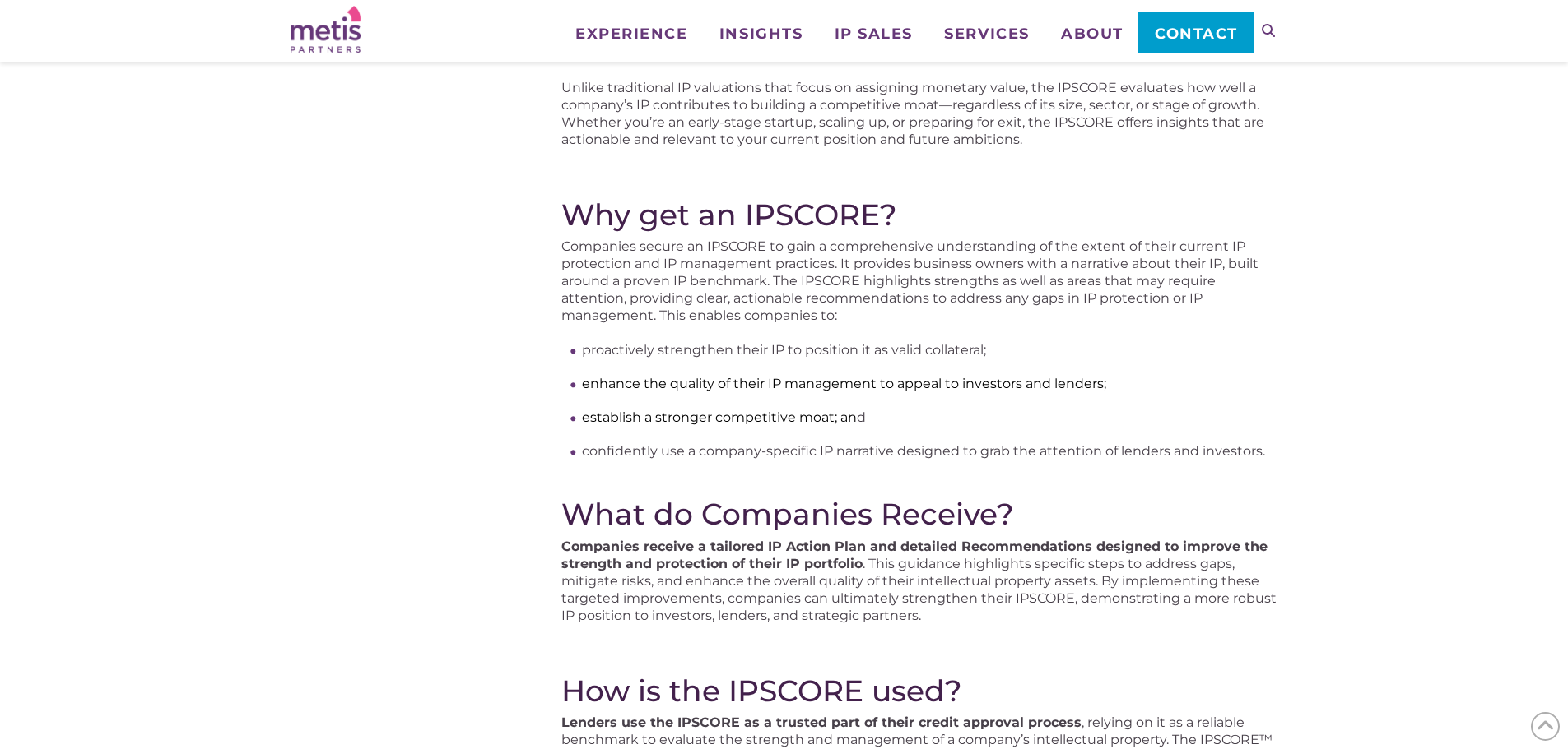
scroll to position [823, 0]
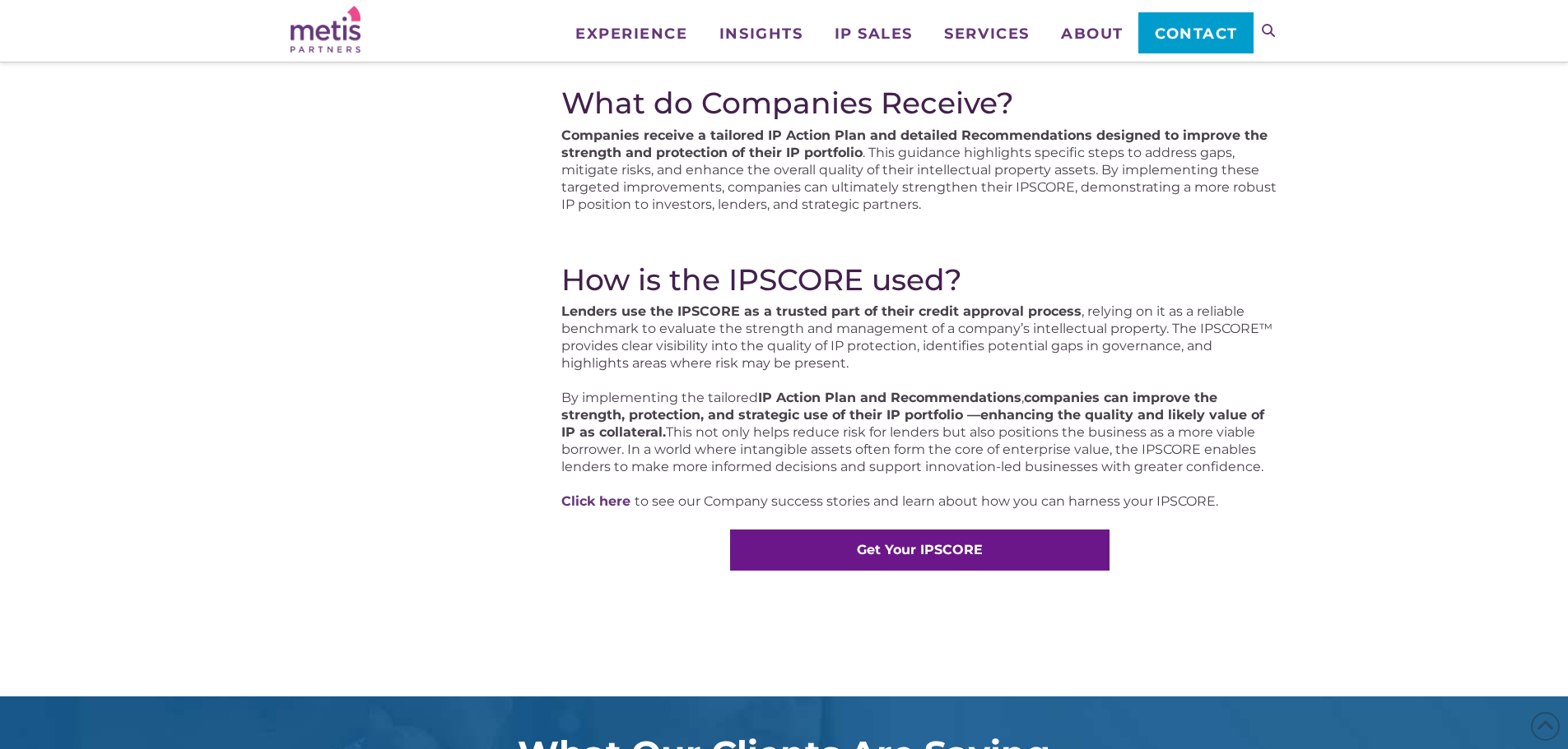
click at [749, 495] on p "Click here to see our Company success stories and learn about how you can harne…" at bounding box center [919, 501] width 716 height 17
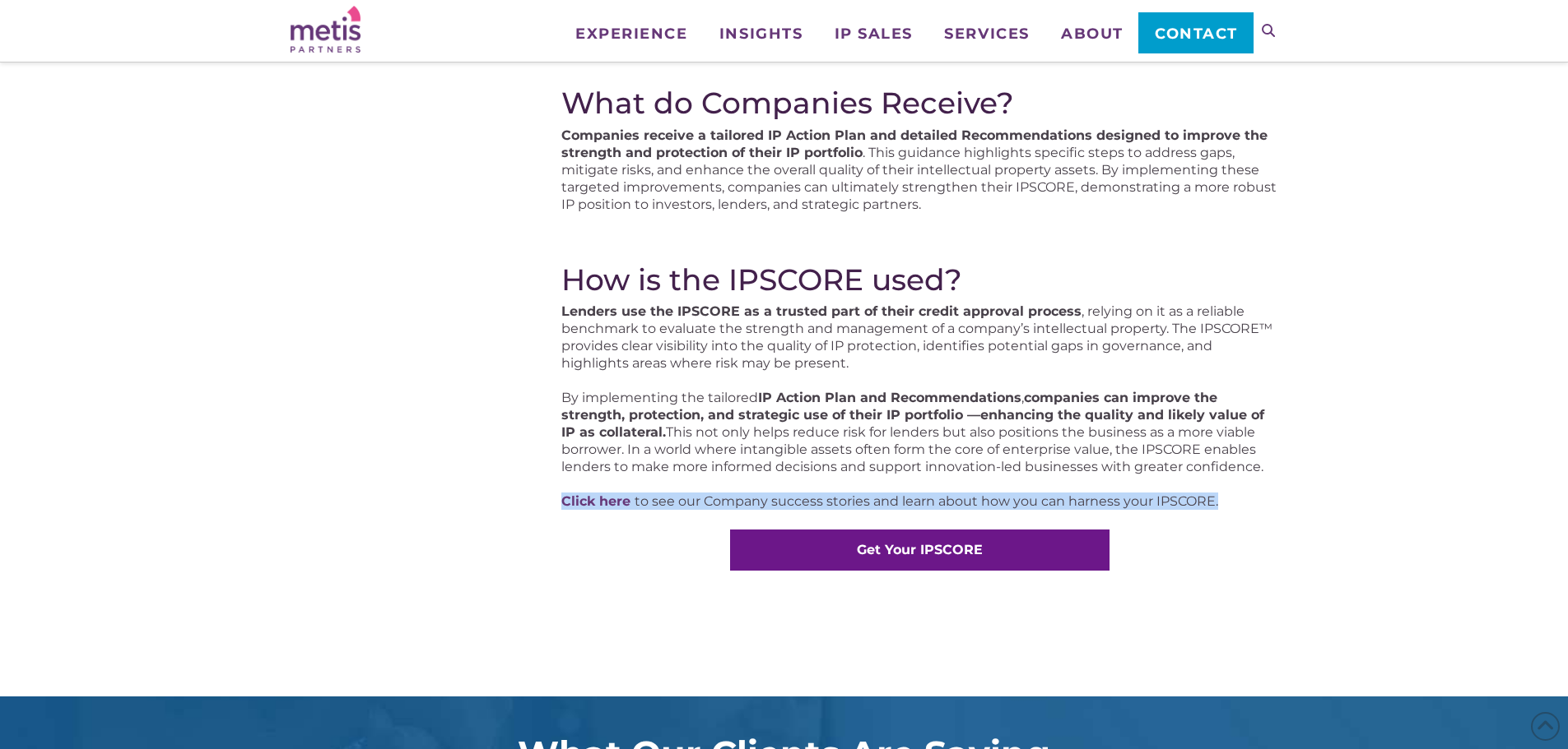
click at [749, 495] on p "Click here to see our Company success stories and learn about how you can harne…" at bounding box center [919, 501] width 716 height 17
copy div "Click here to see our Company success stories and learn about how you can harne…"
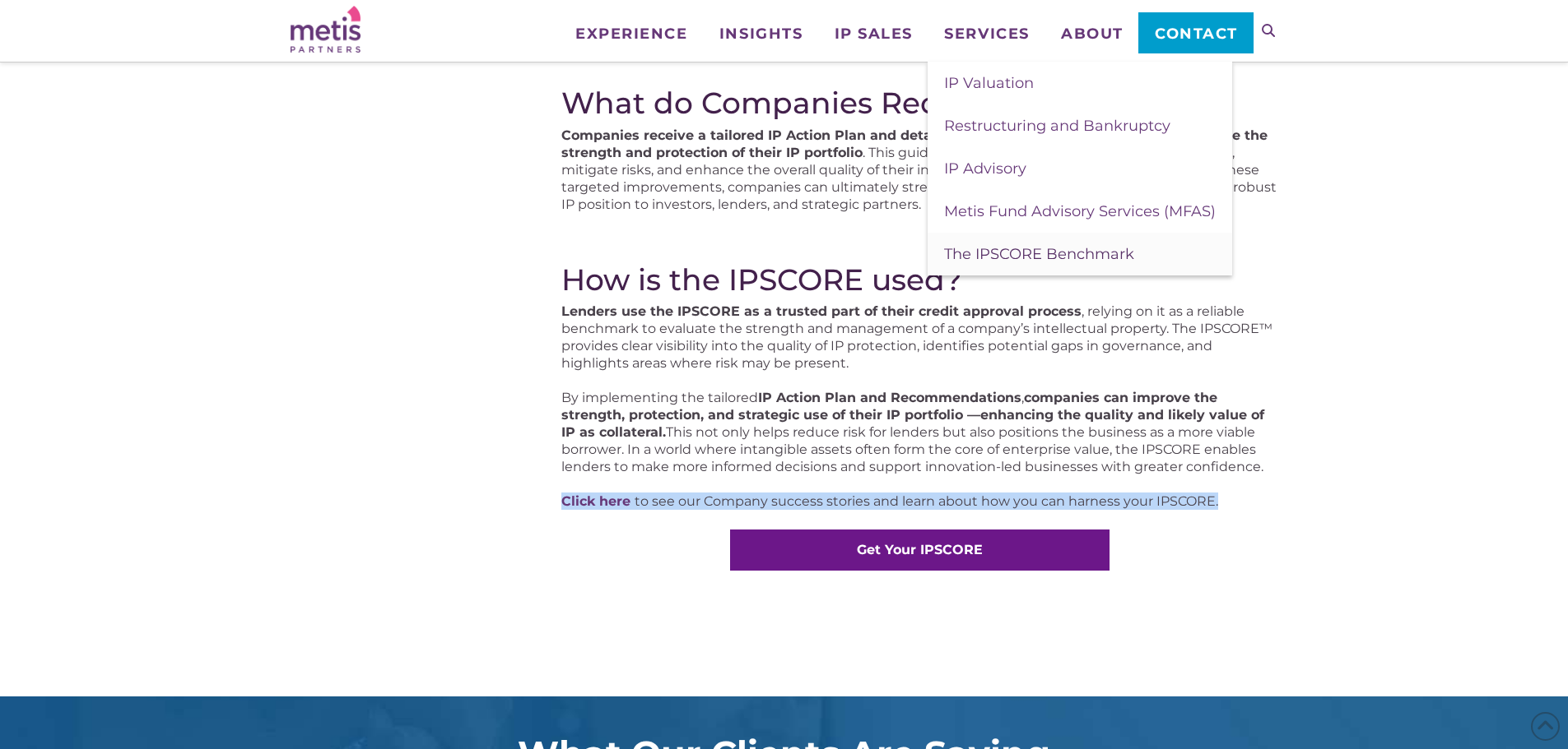
click at [1054, 250] on span "The IPSCORE Benchmark" at bounding box center [1039, 254] width 190 height 18
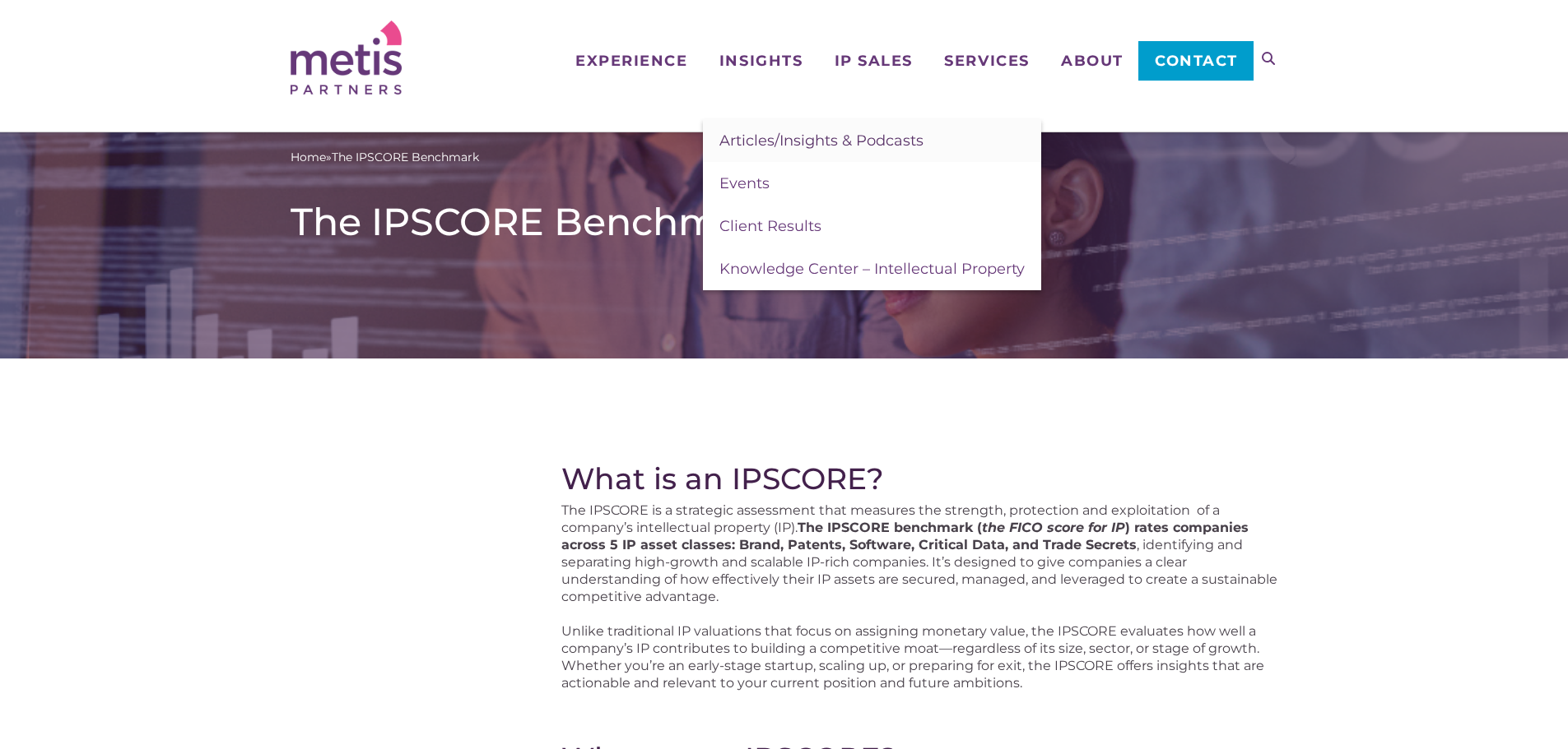
drag, startPoint x: 743, startPoint y: 147, endPoint x: 779, endPoint y: 152, distance: 36.3
click at [743, 147] on span "Articles/Insights & Podcasts" at bounding box center [820, 141] width 204 height 18
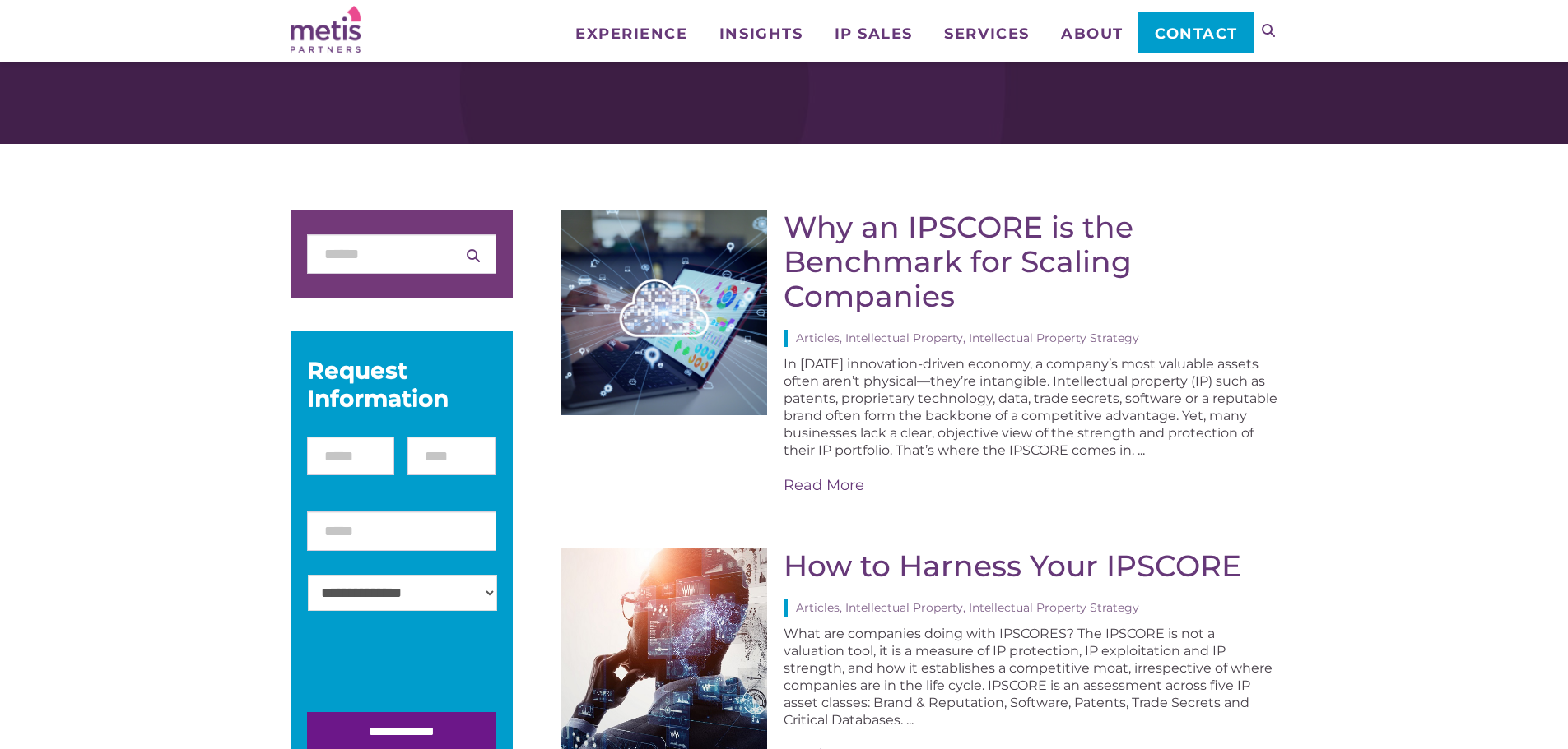
scroll to position [164, 0]
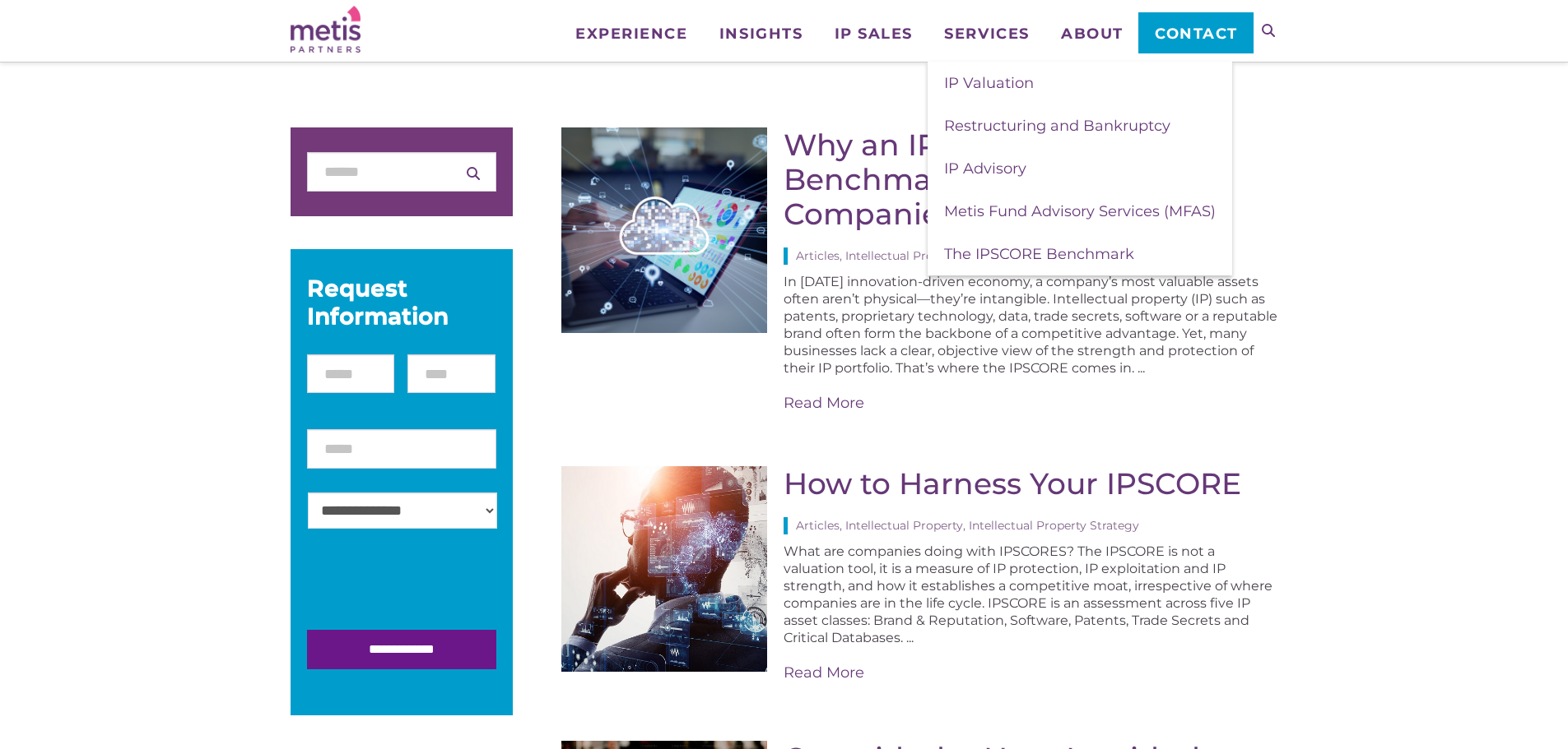
drag, startPoint x: 1039, startPoint y: 245, endPoint x: 1239, endPoint y: 296, distance: 206.4
click at [1039, 245] on span "The IPSCORE Benchmark" at bounding box center [1039, 254] width 190 height 18
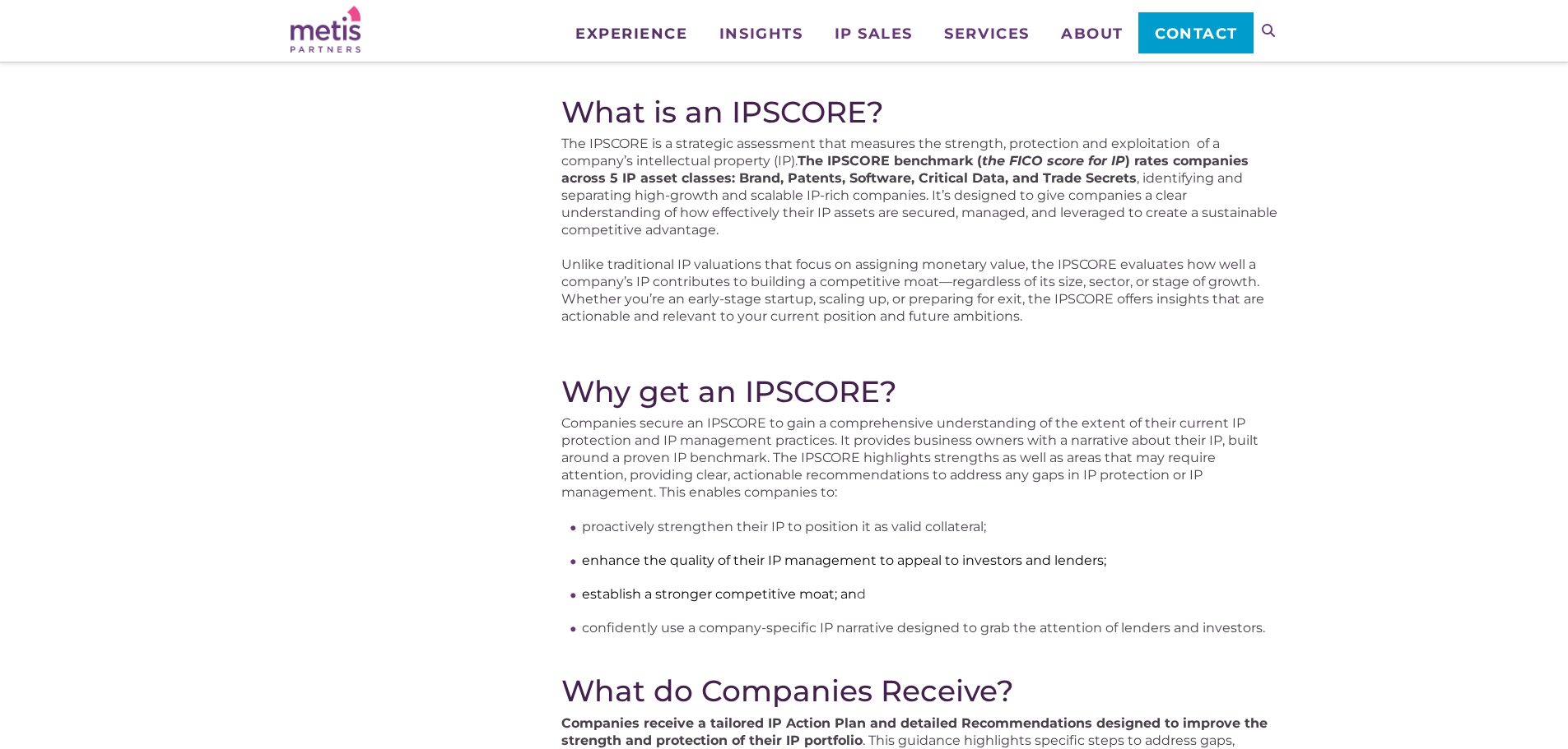
scroll to position [83, 0]
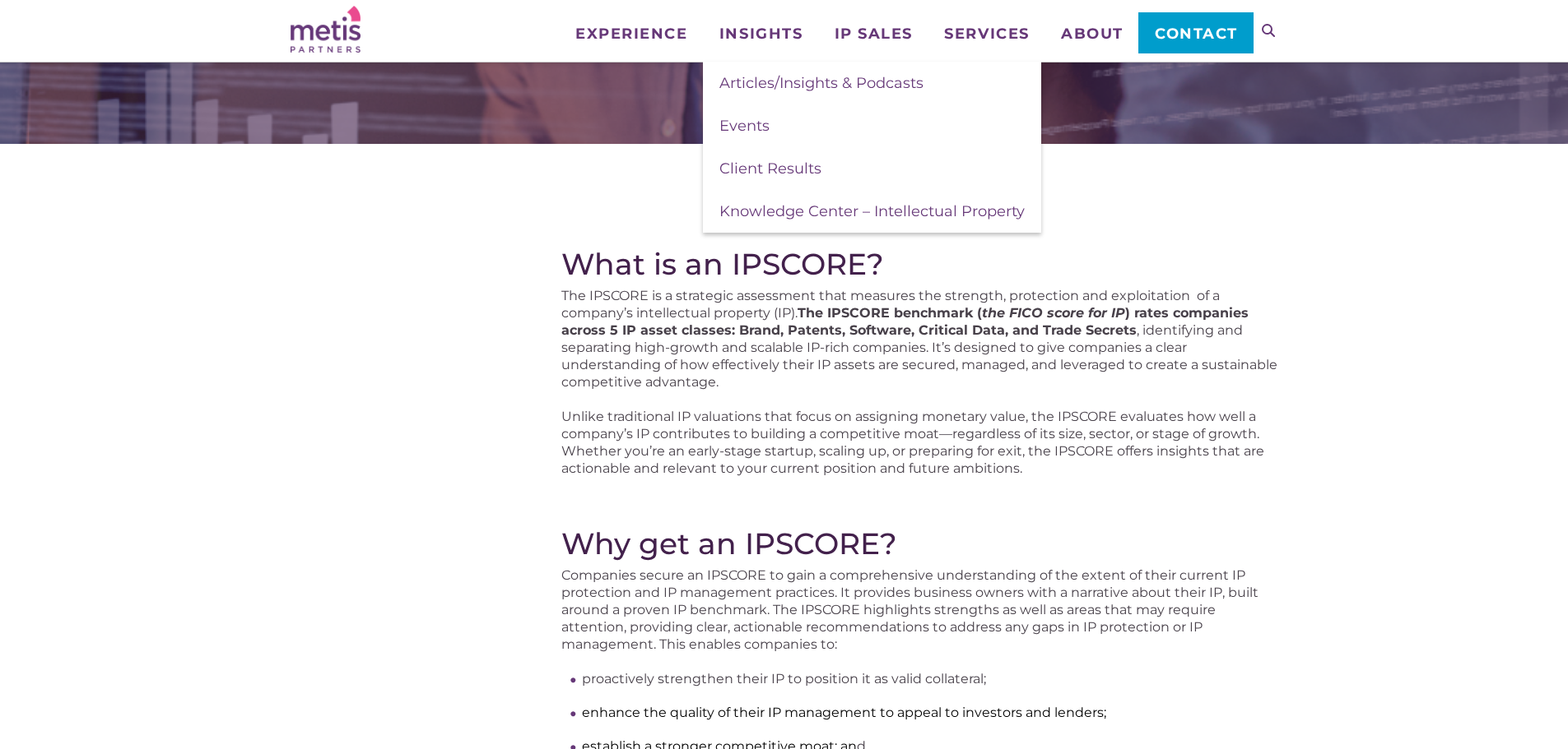
drag, startPoint x: 773, startPoint y: 91, endPoint x: 1152, endPoint y: 201, distance: 394.6
click at [773, 91] on span "Articles/Insights & Podcasts" at bounding box center [820, 83] width 204 height 18
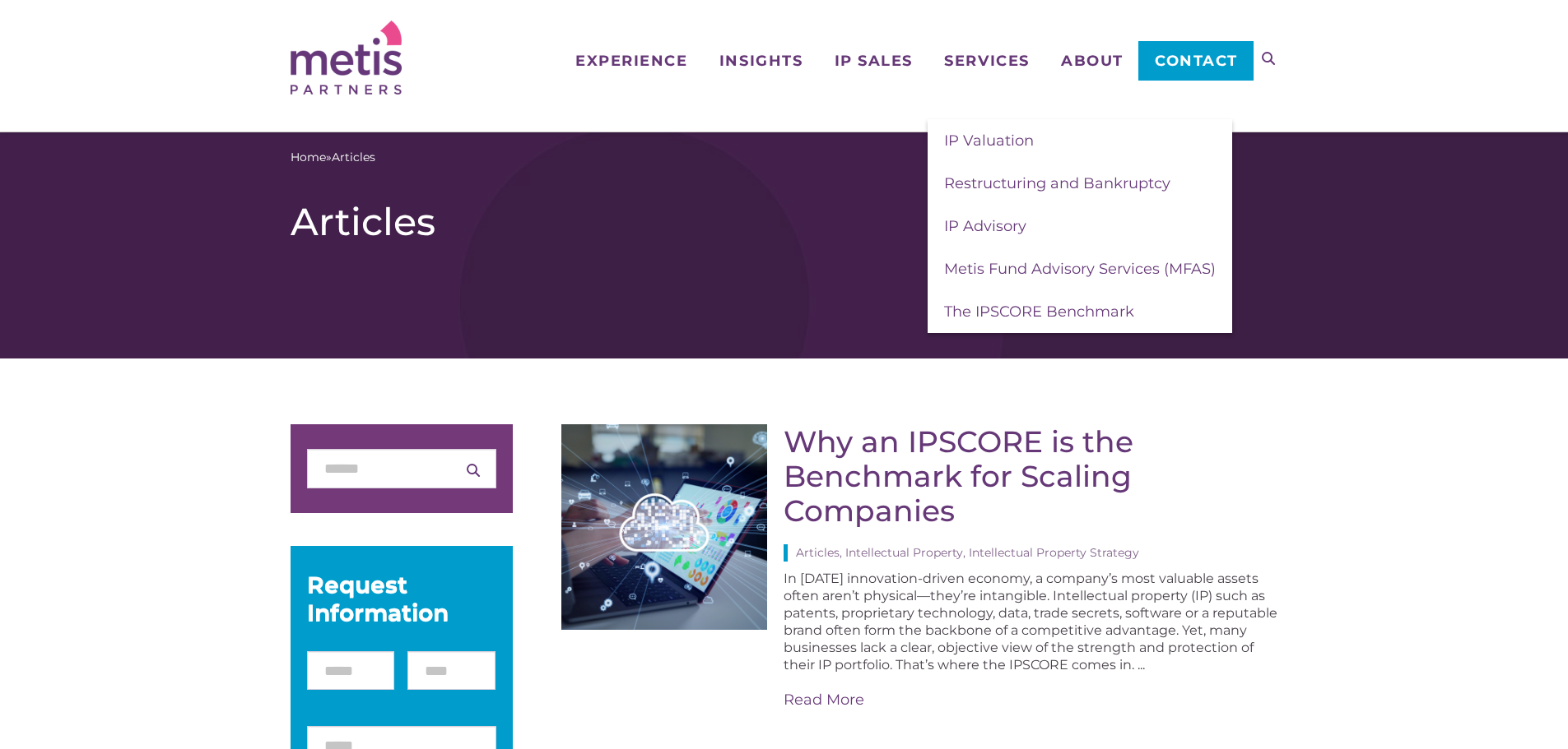
click at [862, 216] on h1 "Articles" at bounding box center [784, 222] width 987 height 46
click at [1242, 331] on div "Home » Articles Articles" at bounding box center [784, 246] width 1568 height 226
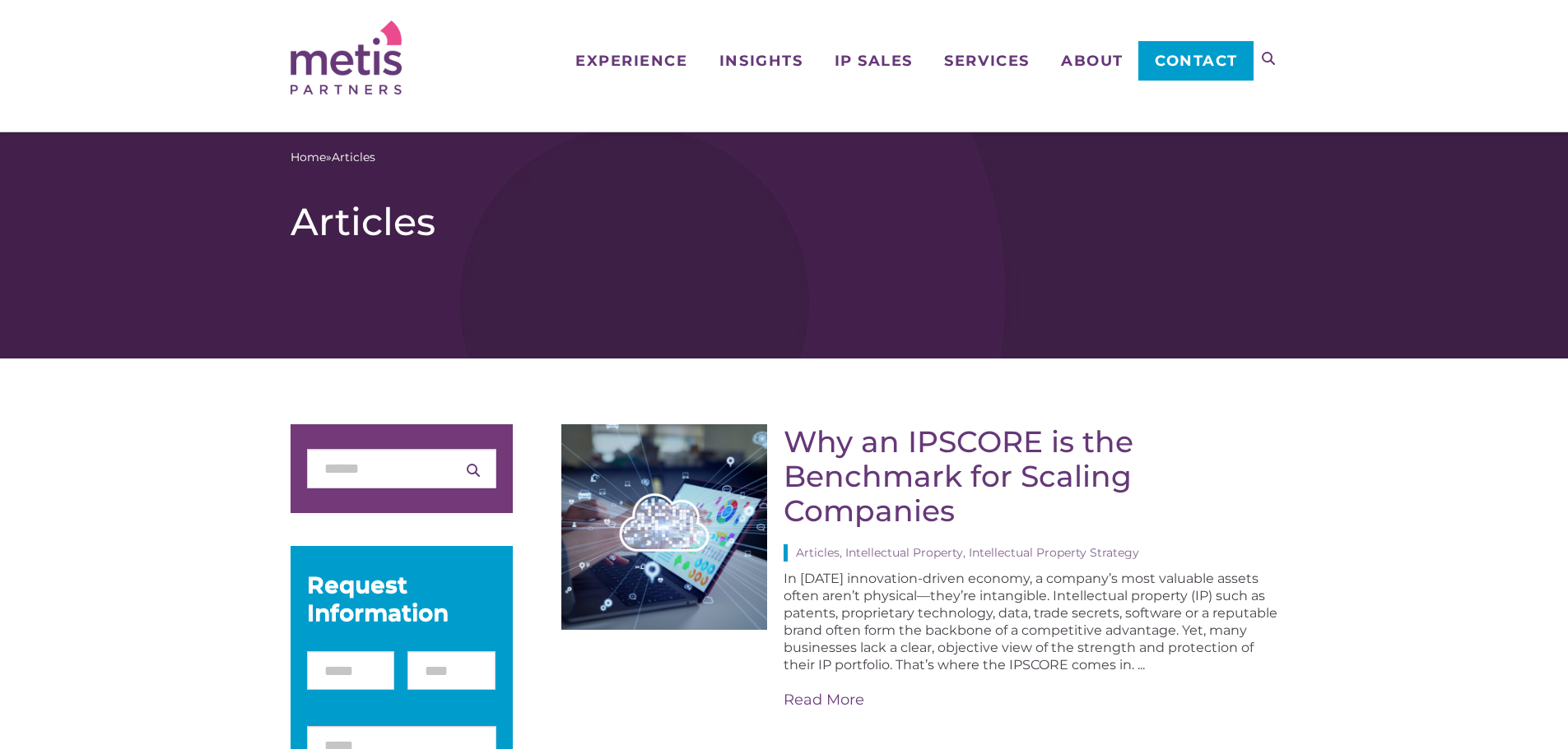
click at [312, 74] on img at bounding box center [346, 57] width 111 height 74
